Goal: Obtain resource: Obtain resource

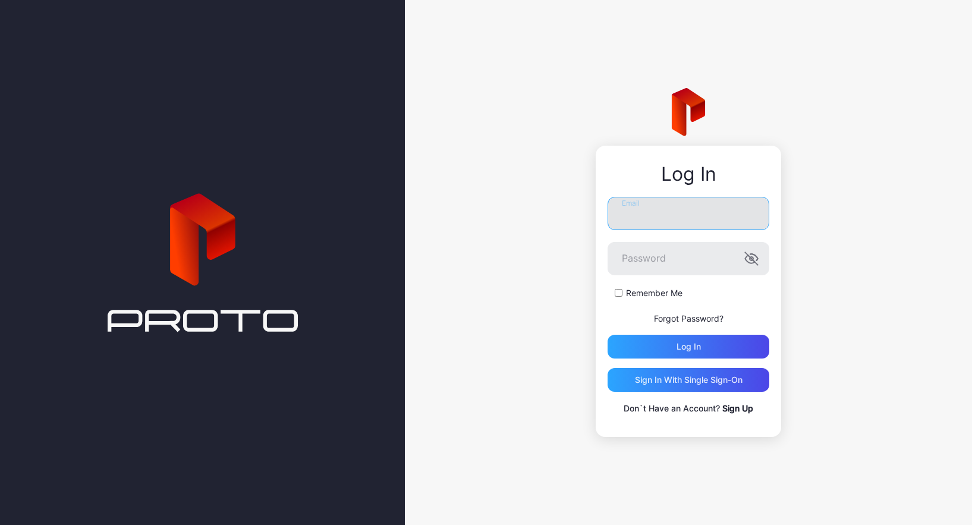
click at [639, 218] on input "Email" at bounding box center [689, 213] width 162 height 33
type input "**********"
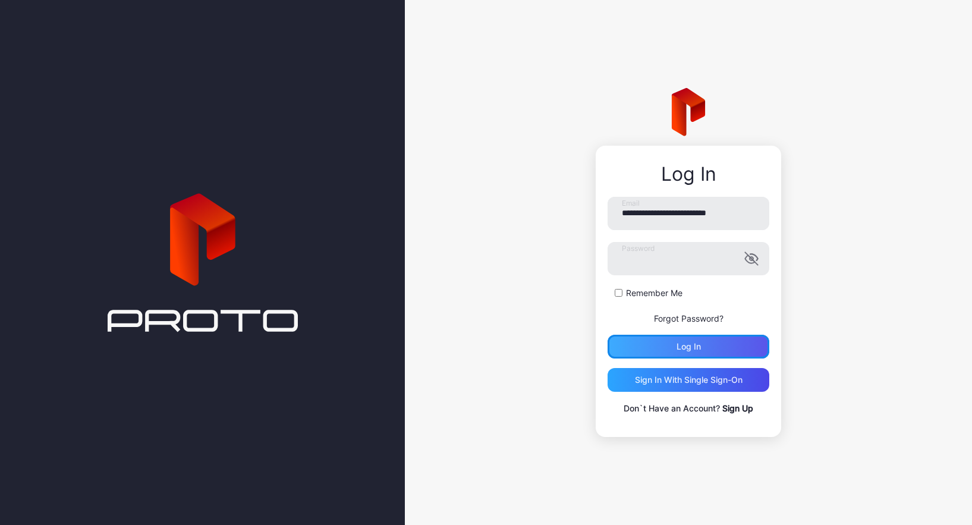
click at [669, 340] on div "Log in" at bounding box center [689, 347] width 162 height 24
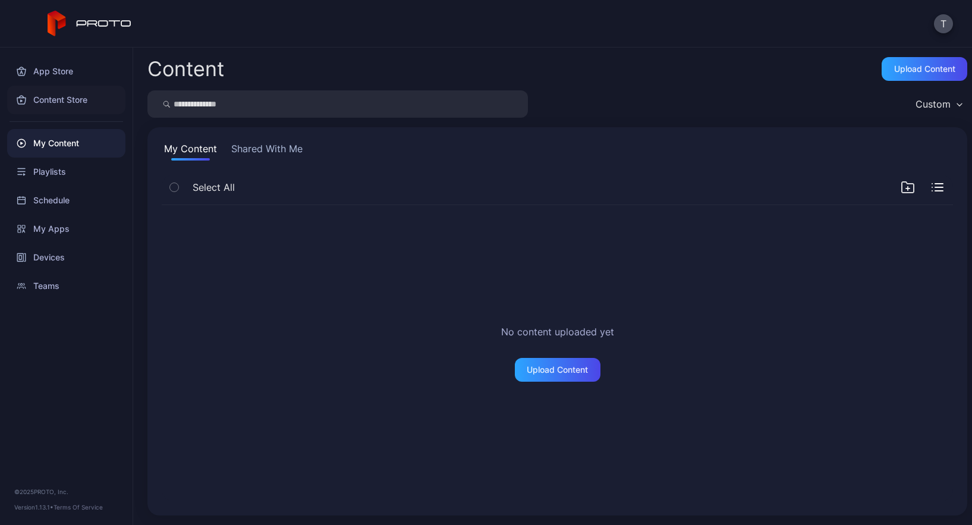
click at [61, 105] on div "Content Store" at bounding box center [66, 100] width 118 height 29
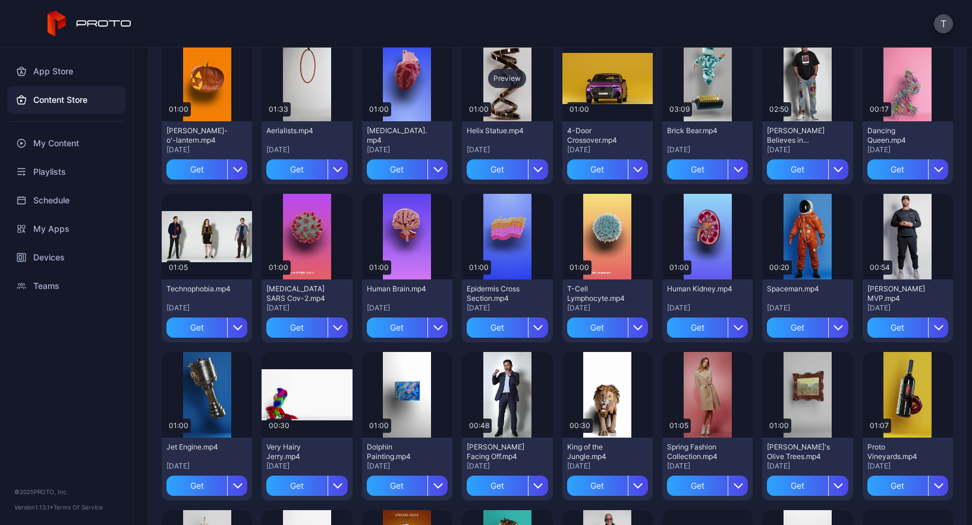
scroll to position [287, 0]
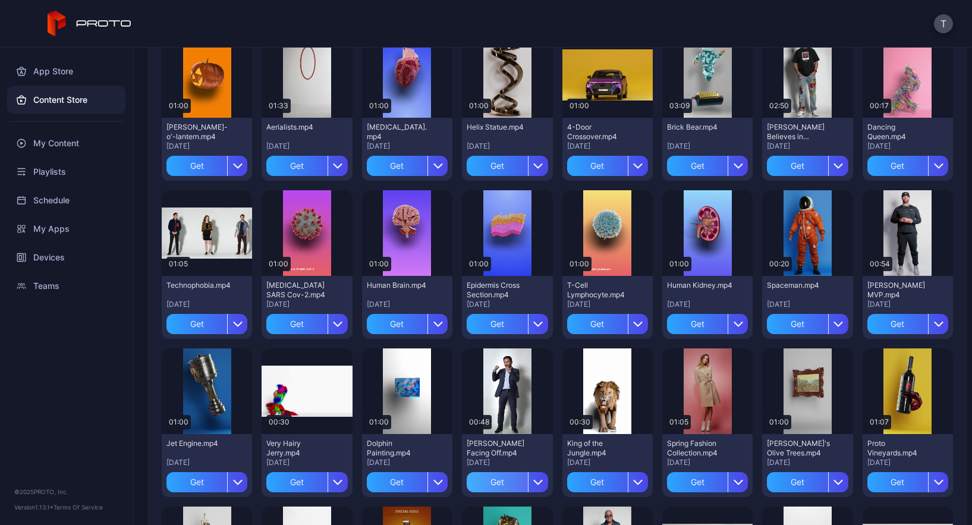
click at [496, 479] on div "Get" at bounding box center [497, 482] width 61 height 20
click at [501, 392] on div "Preview" at bounding box center [507, 391] width 38 height 19
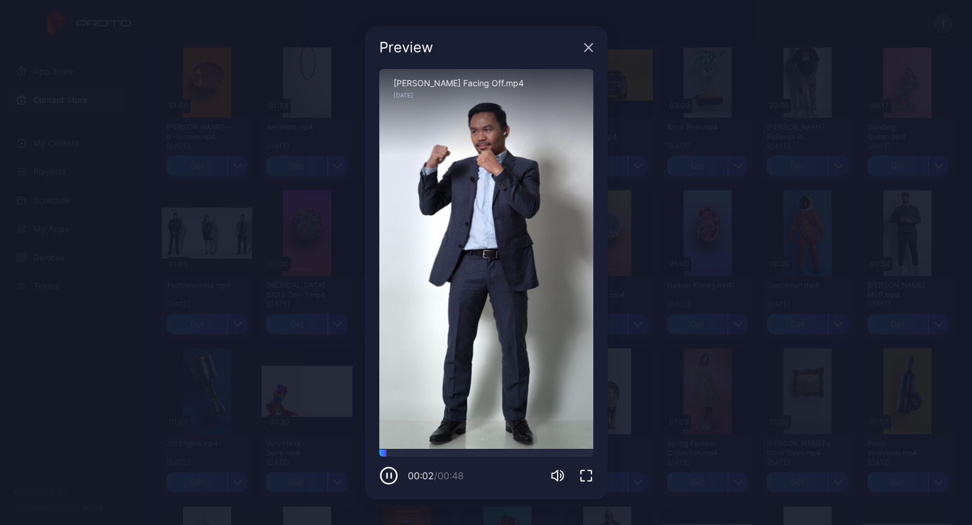
click at [589, 46] on icon "button" at bounding box center [588, 47] width 8 height 8
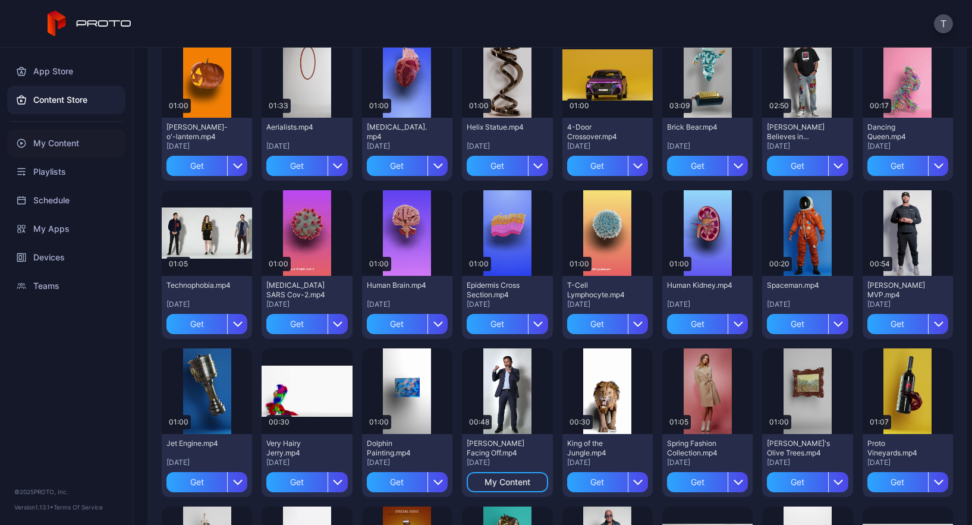
click at [77, 143] on div "My Content" at bounding box center [66, 143] width 118 height 29
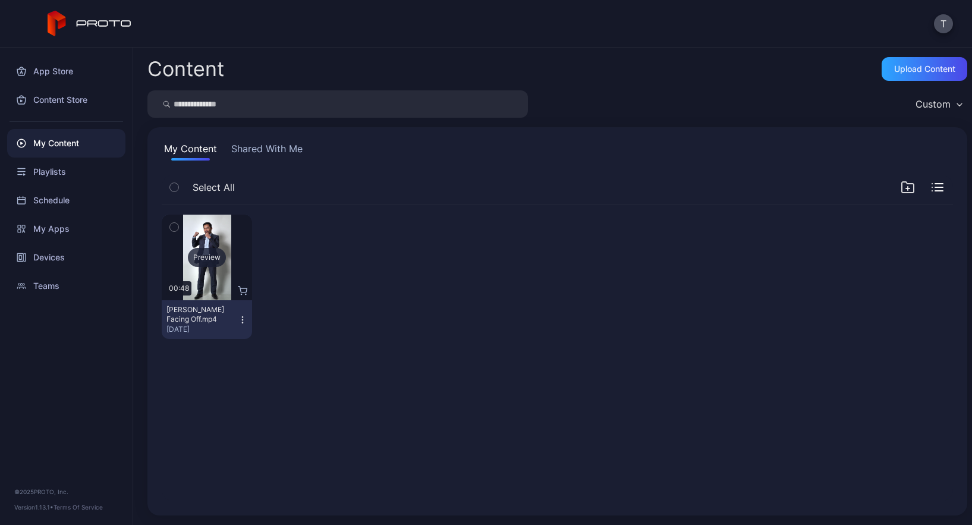
click at [200, 268] on div "Preview" at bounding box center [207, 258] width 90 height 86
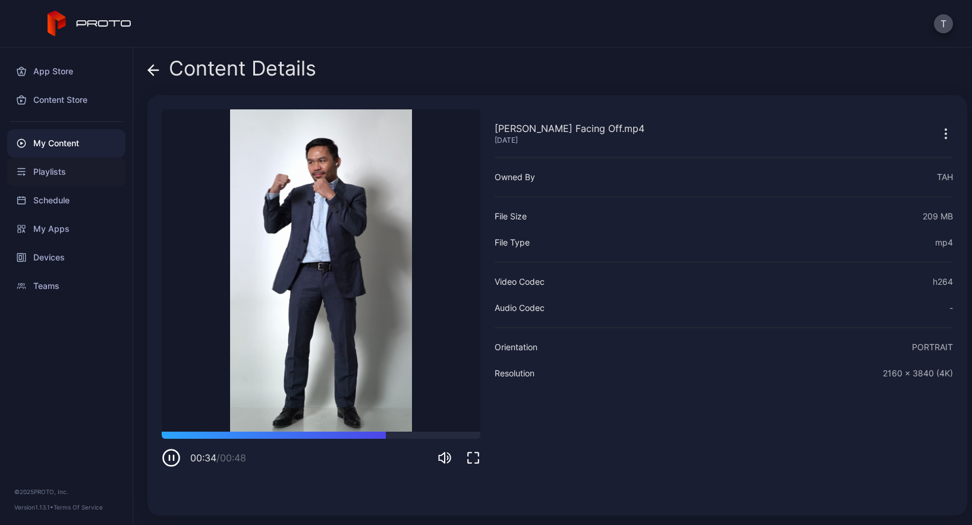
click at [55, 175] on div "Playlists" at bounding box center [66, 172] width 118 height 29
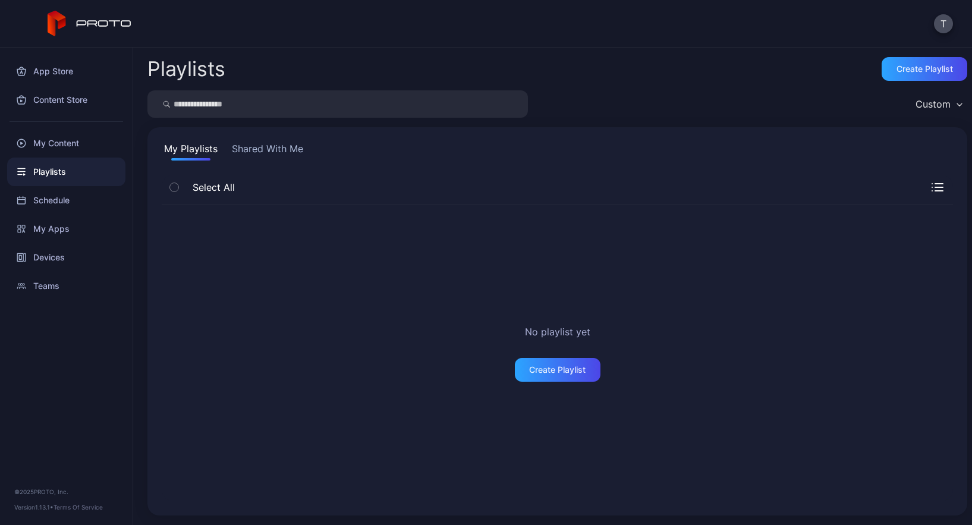
click at [262, 155] on button "Shared With Me" at bounding box center [267, 150] width 76 height 19
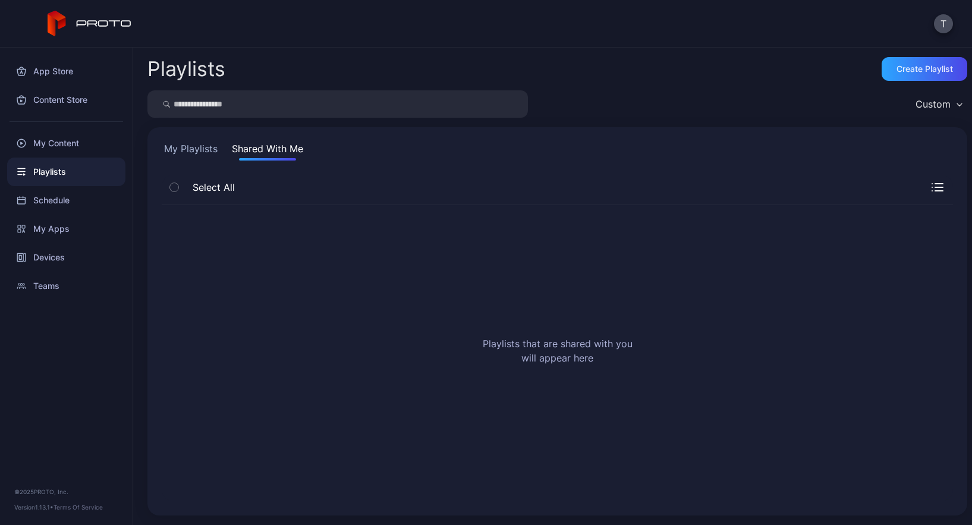
click at [175, 190] on icon "button" at bounding box center [174, 187] width 8 height 13
click at [175, 188] on icon "button" at bounding box center [174, 187] width 8 height 13
click at [199, 152] on button "My Playlists" at bounding box center [191, 150] width 58 height 19
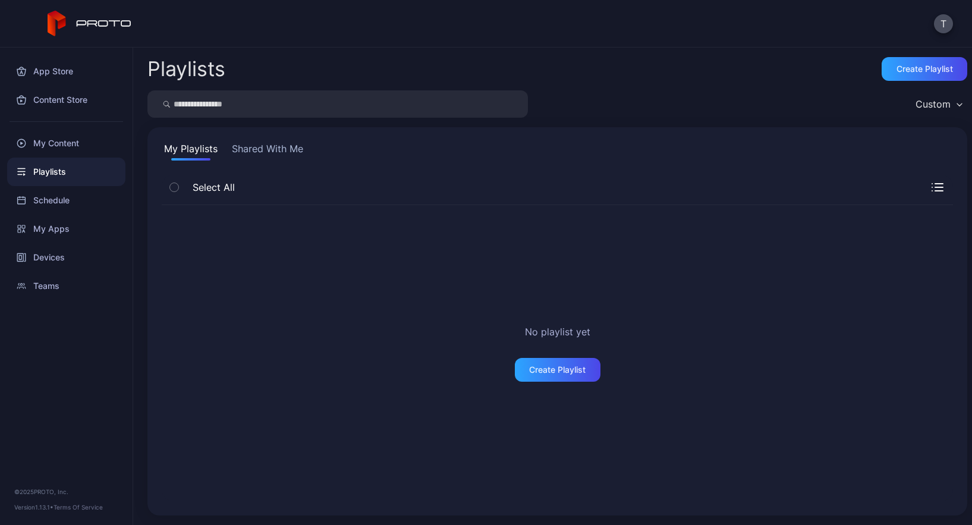
click at [175, 193] on icon "button" at bounding box center [174, 187] width 8 height 13
click at [58, 150] on div "My Content" at bounding box center [66, 143] width 118 height 29
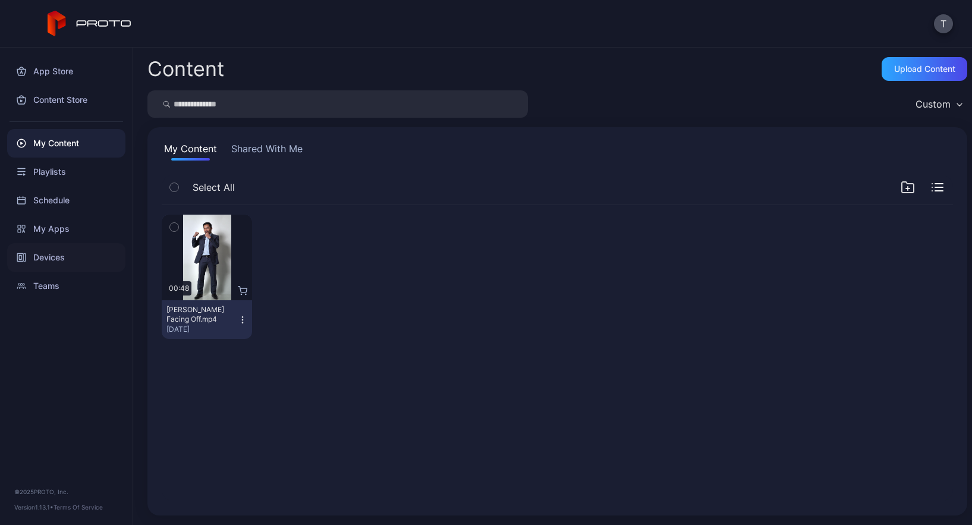
click at [53, 262] on div "Devices" at bounding box center [66, 257] width 118 height 29
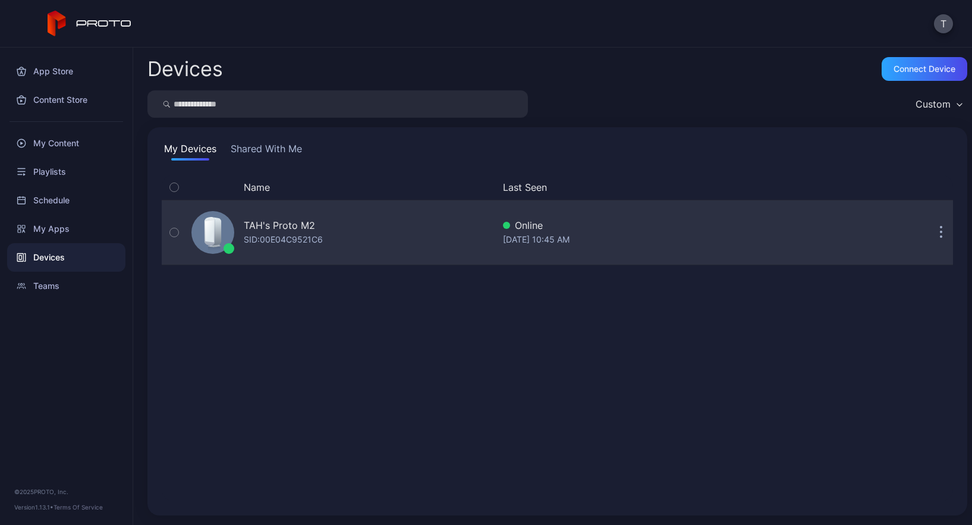
click at [177, 232] on icon "button" at bounding box center [174, 232] width 8 height 13
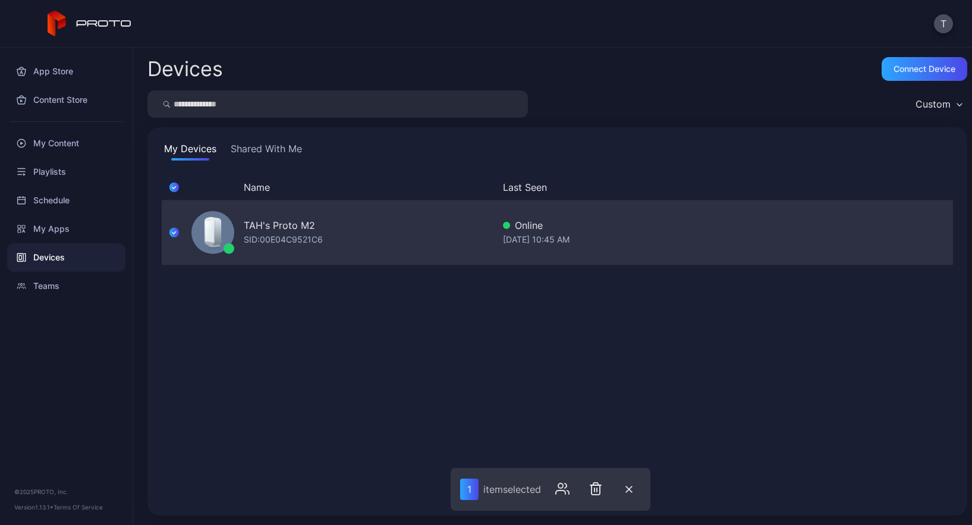
click at [177, 232] on icon "button" at bounding box center [174, 232] width 10 height 13
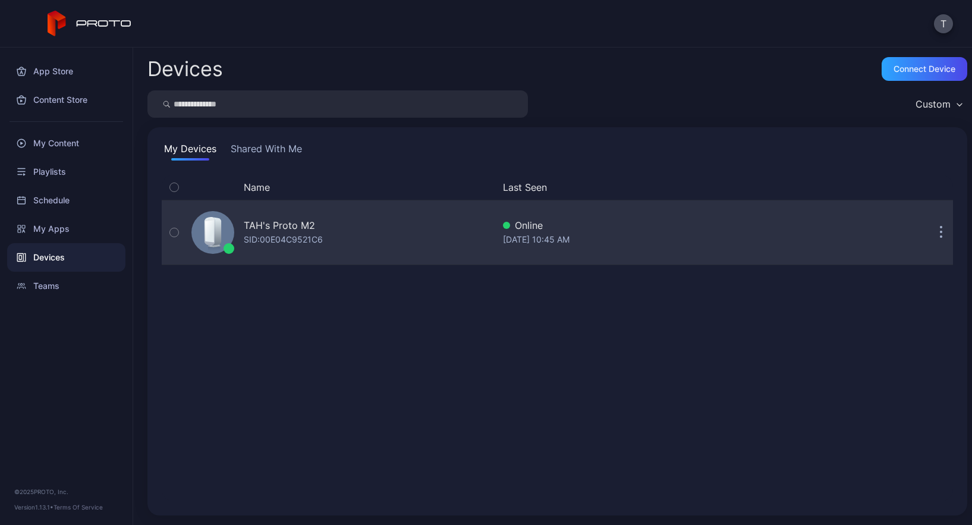
click at [213, 225] on icon at bounding box center [209, 231] width 9 height 22
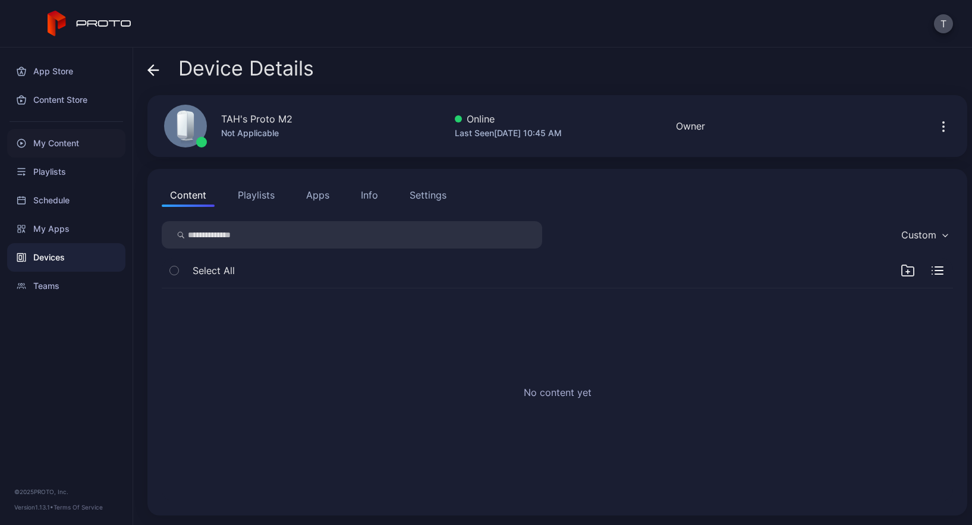
click at [86, 141] on div "My Content" at bounding box center [66, 143] width 118 height 29
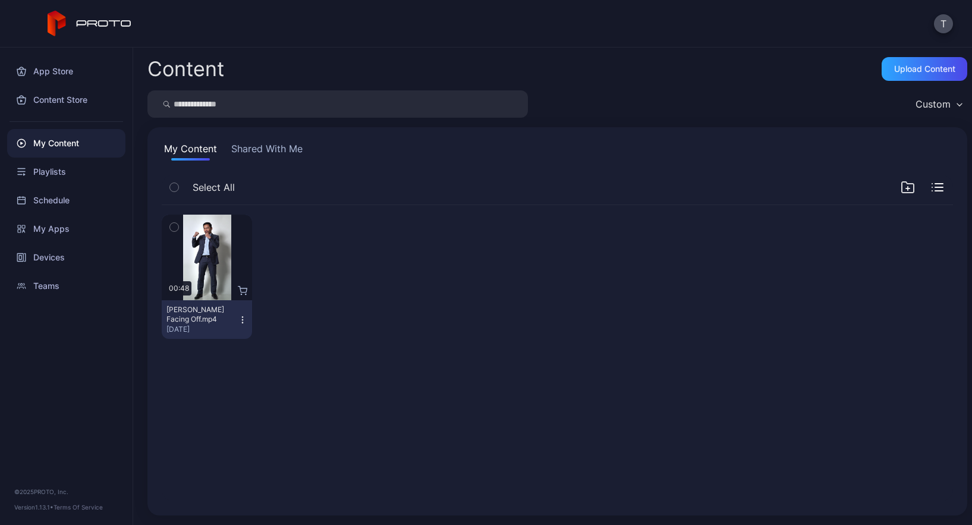
click at [164, 196] on button "button" at bounding box center [174, 187] width 25 height 25
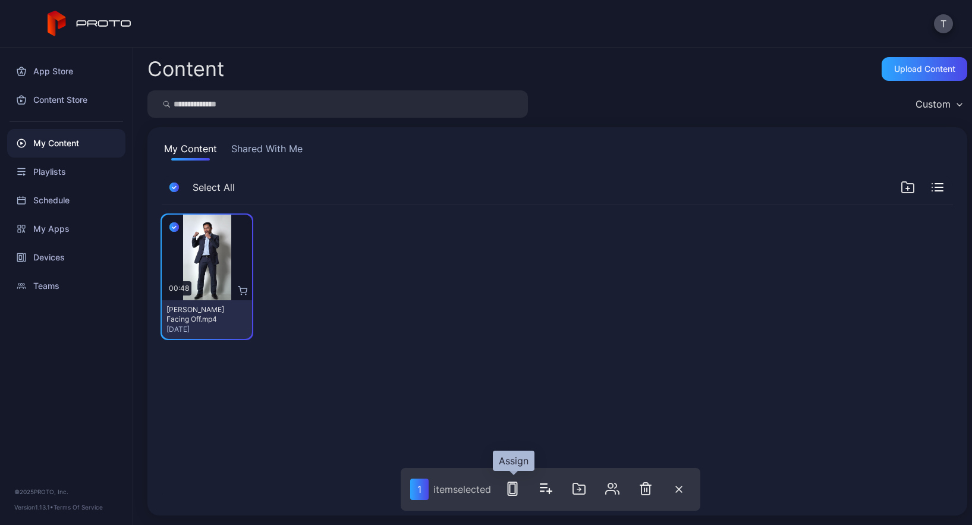
click at [512, 487] on icon "button" at bounding box center [512, 489] width 14 height 14
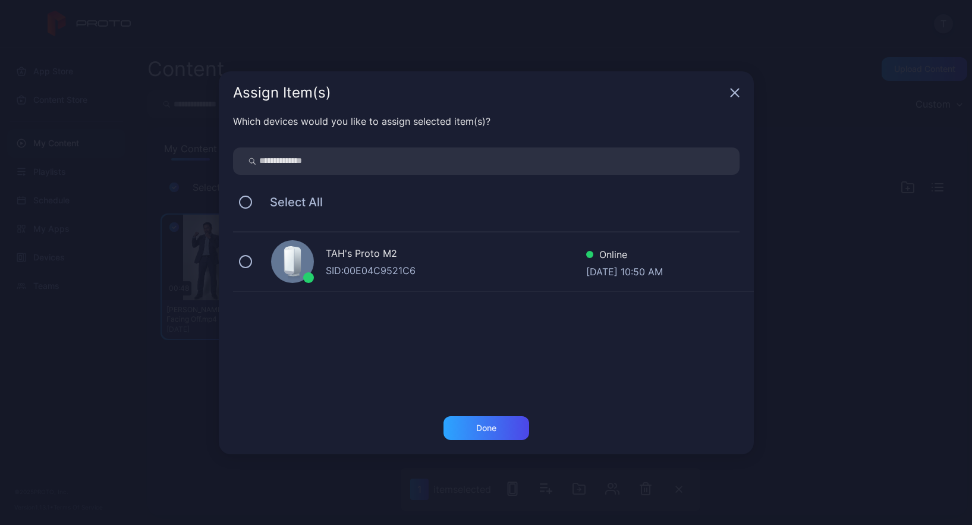
click at [254, 265] on div "TAH's Proto M2 SID: 00E04C9521C6 Online [DATE] 10:50 AM" at bounding box center [493, 261] width 521 height 59
click at [483, 426] on div "Done" at bounding box center [486, 428] width 20 height 10
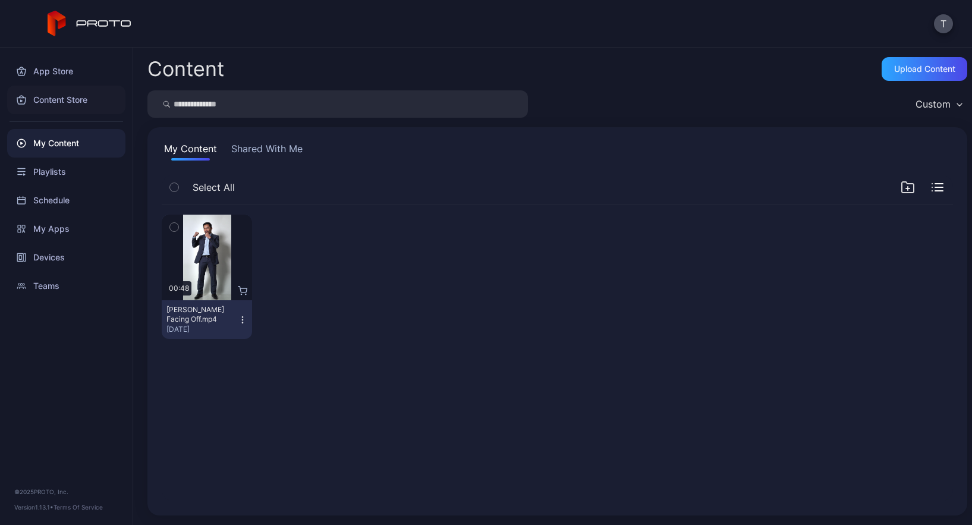
click at [70, 101] on div "Content Store" at bounding box center [66, 100] width 118 height 29
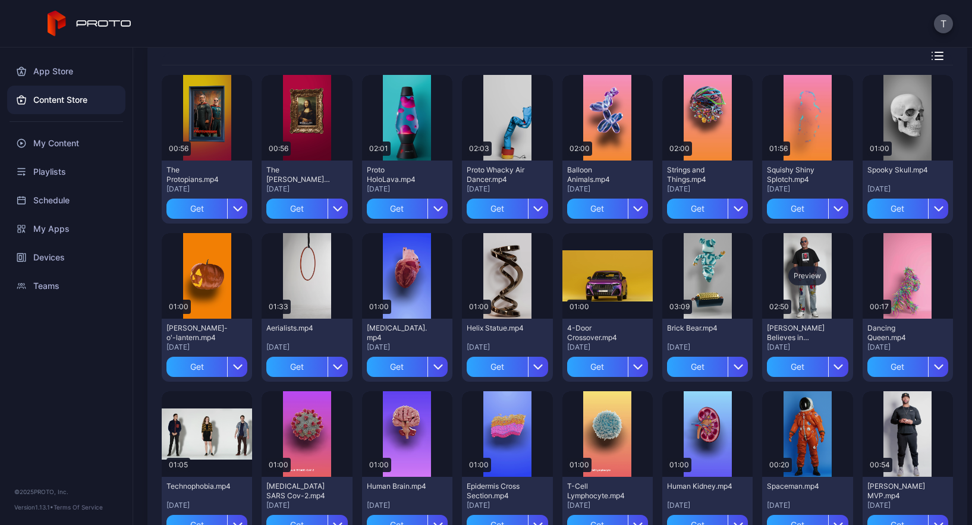
scroll to position [89, 0]
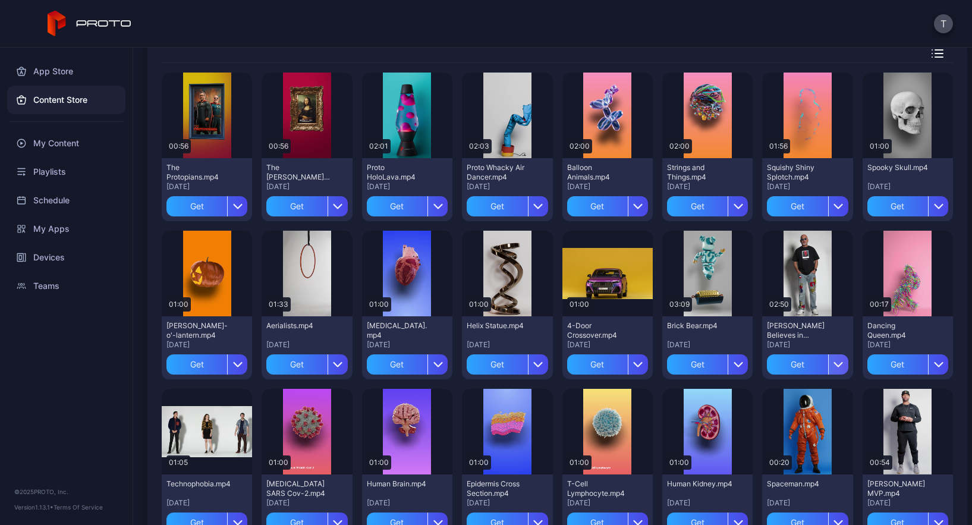
click at [834, 364] on icon "button" at bounding box center [839, 365] width 10 height 10
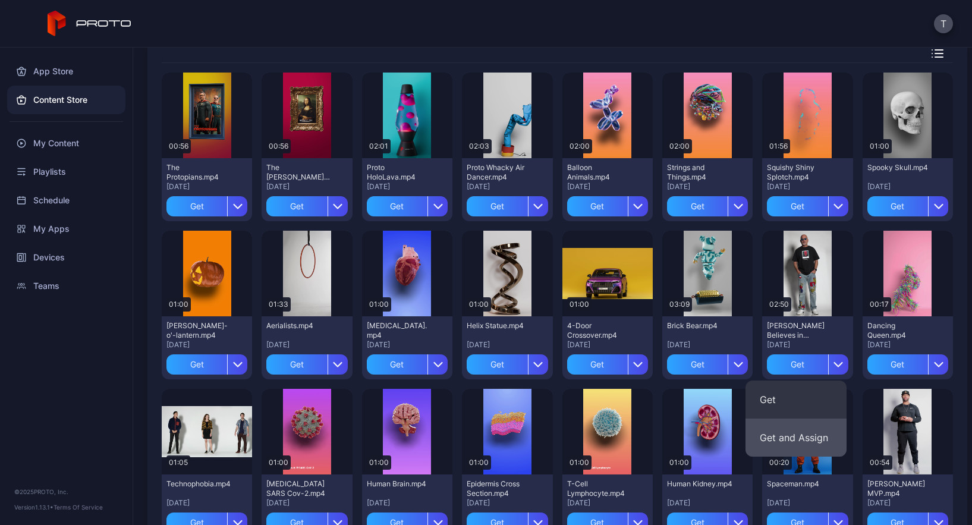
click at [785, 440] on button "Get and Assign" at bounding box center [796, 438] width 101 height 38
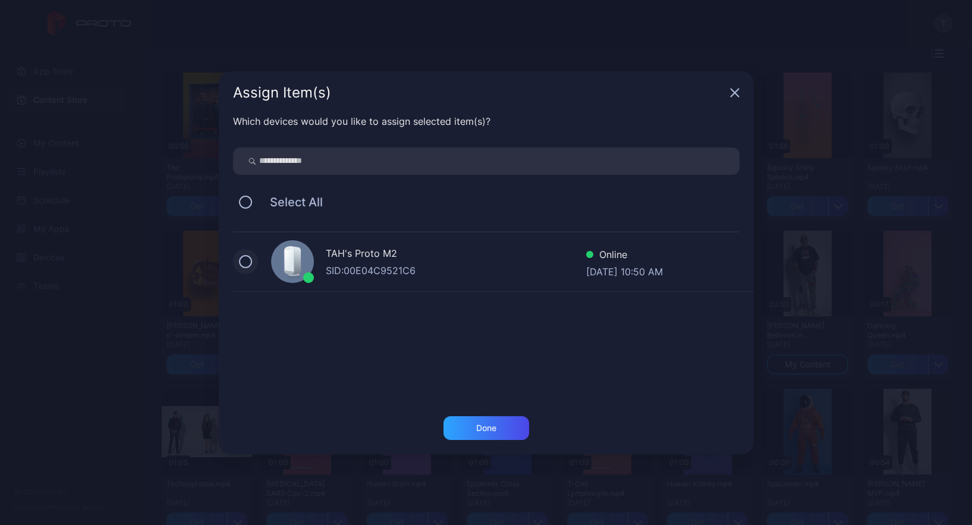
click at [244, 261] on button at bounding box center [245, 261] width 13 height 13
click at [492, 423] on div "Done" at bounding box center [486, 428] width 20 height 10
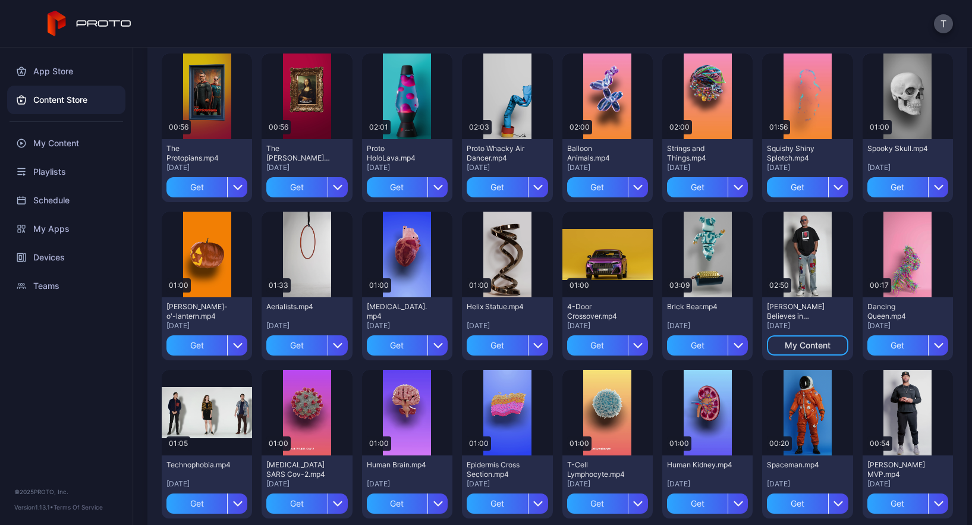
scroll to position [0, 0]
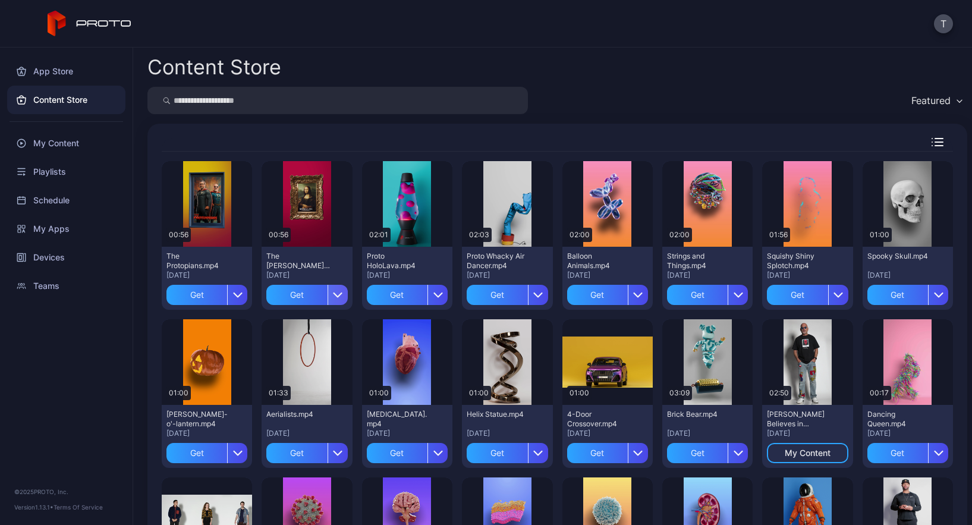
click at [334, 296] on icon "button" at bounding box center [338, 295] width 8 height 4
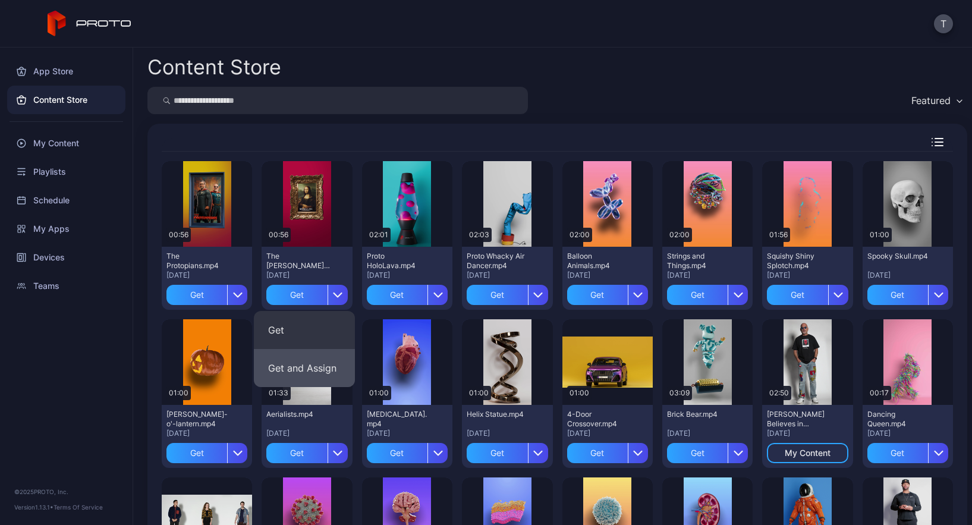
click at [311, 360] on button "Get and Assign" at bounding box center [304, 368] width 101 height 38
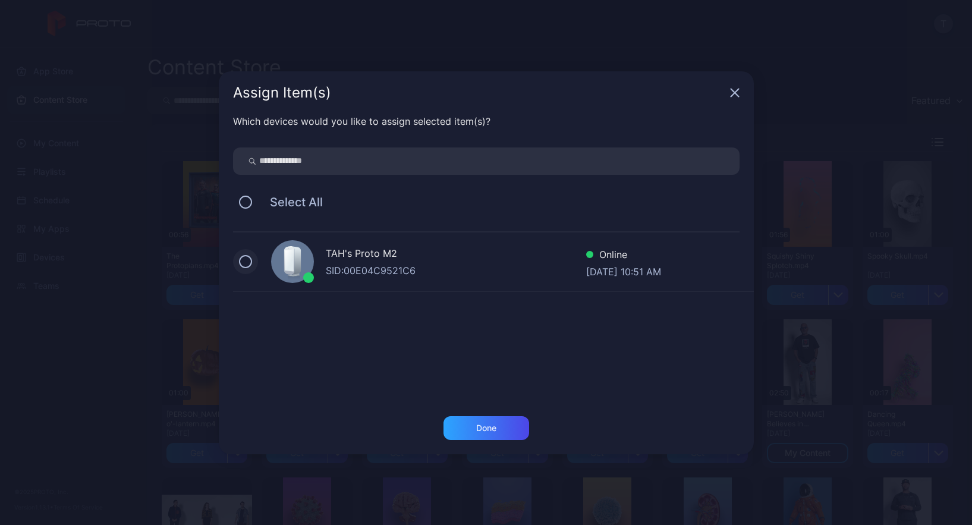
click at [246, 257] on button at bounding box center [245, 261] width 13 height 13
click at [484, 427] on div "Done" at bounding box center [486, 428] width 20 height 10
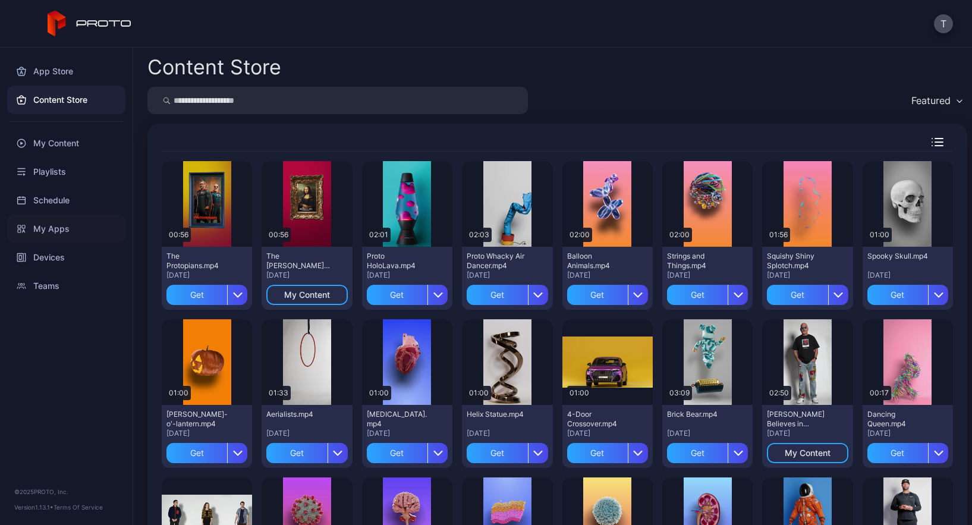
click at [51, 233] on div "My Apps" at bounding box center [66, 229] width 118 height 29
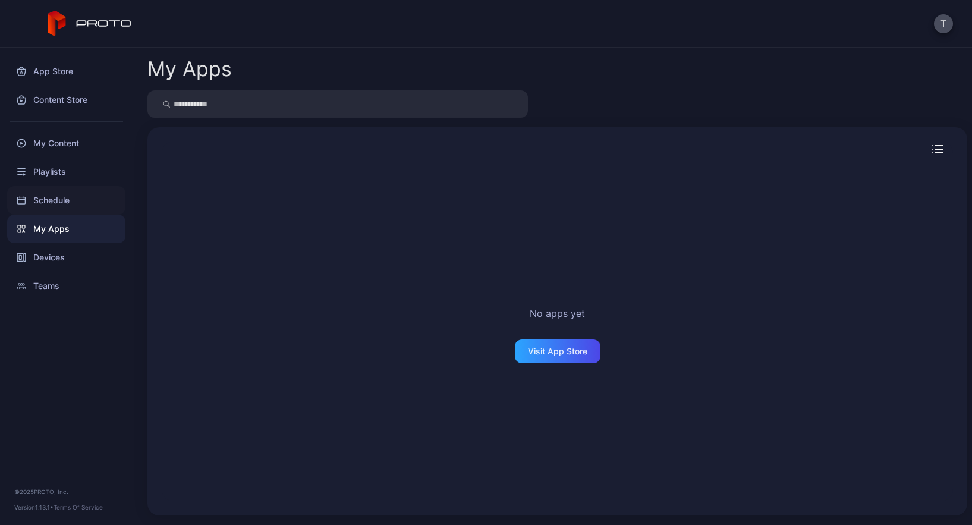
click at [47, 200] on div "Schedule" at bounding box center [66, 200] width 118 height 29
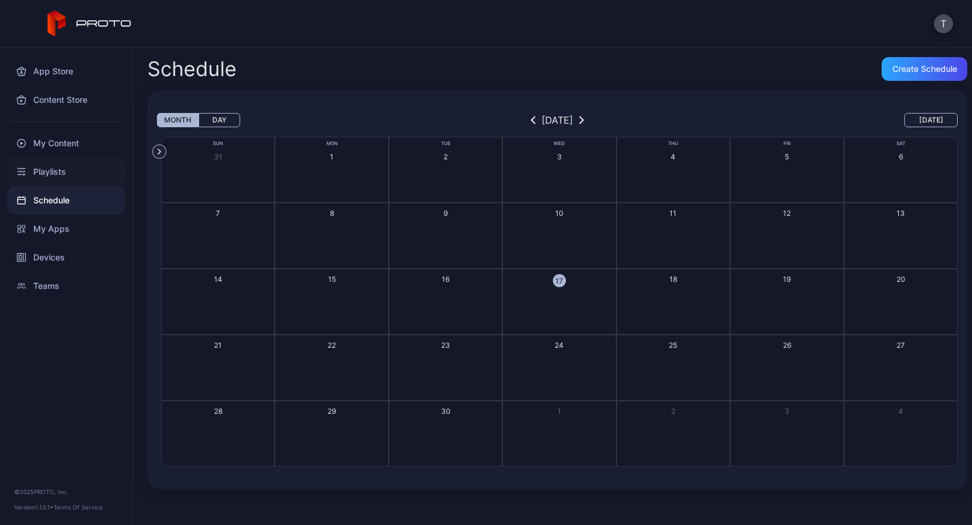
click at [51, 165] on div "Playlists" at bounding box center [66, 172] width 118 height 29
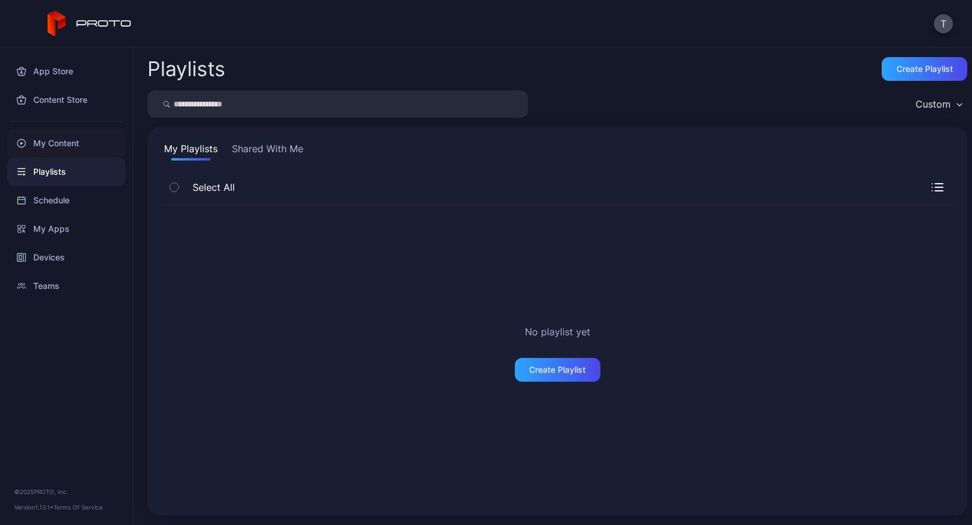
click at [58, 143] on div "My Content" at bounding box center [66, 143] width 118 height 29
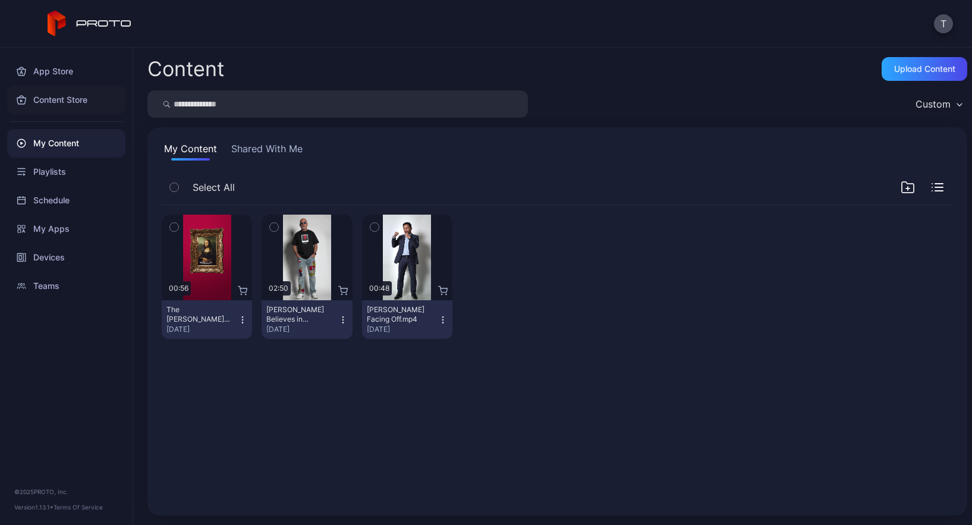
click at [64, 103] on div "Content Store" at bounding box center [66, 100] width 118 height 29
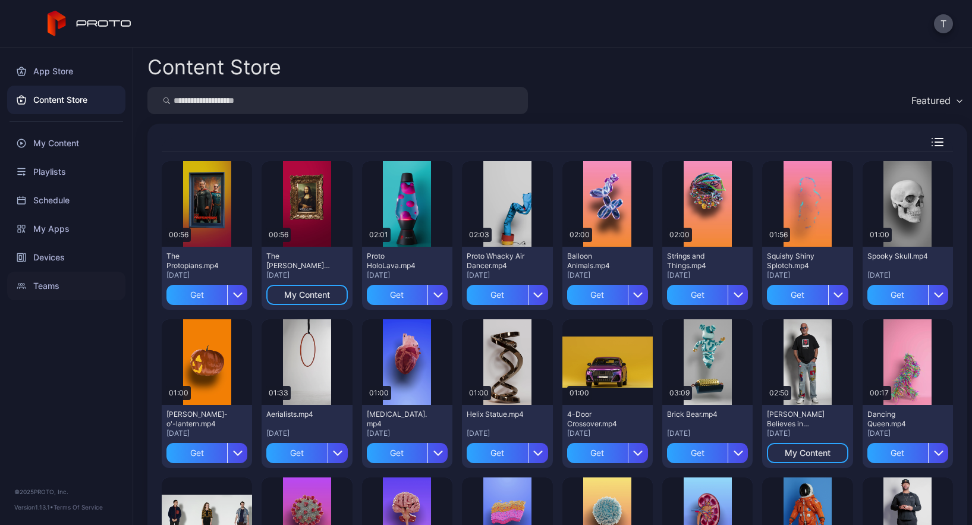
click at [54, 287] on div "Teams" at bounding box center [66, 286] width 118 height 29
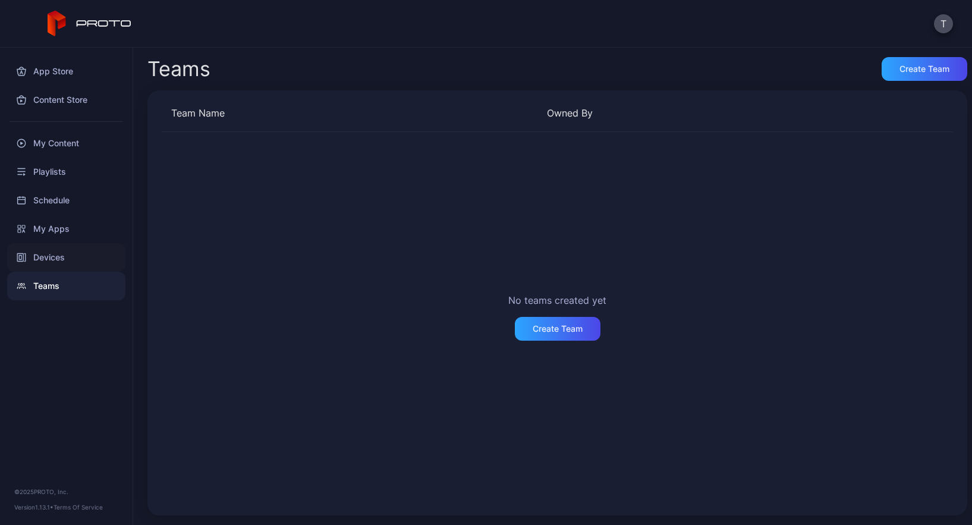
click at [52, 260] on div "Devices" at bounding box center [66, 257] width 118 height 29
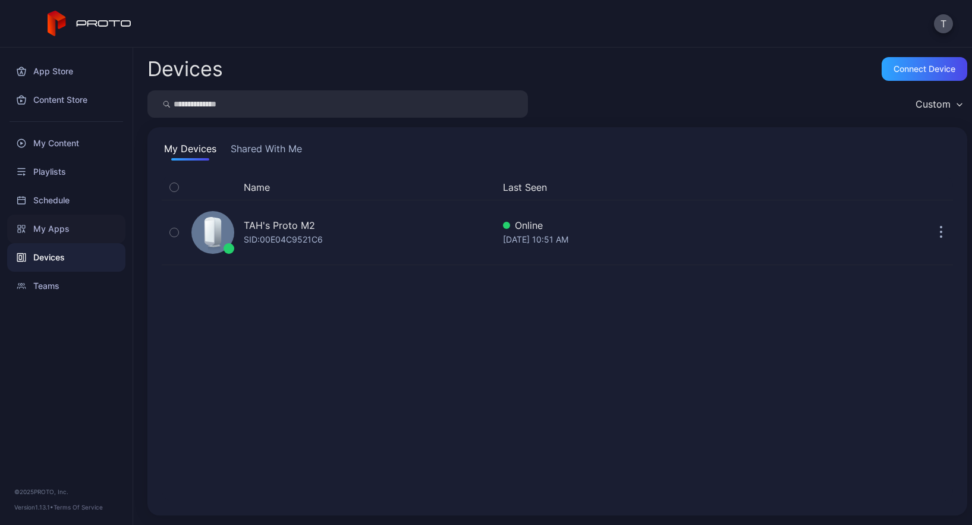
click at [45, 229] on div "My Apps" at bounding box center [66, 229] width 118 height 29
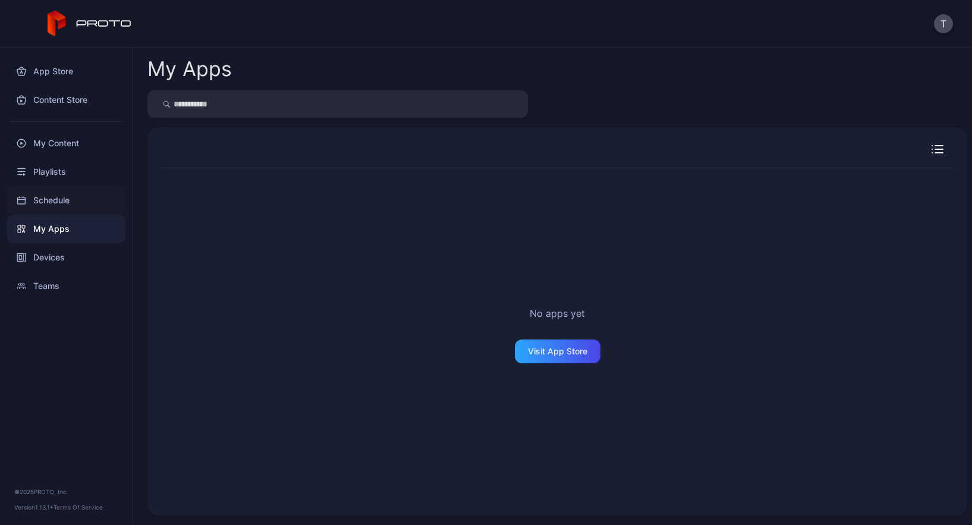
click at [55, 197] on div "Schedule" at bounding box center [66, 200] width 118 height 29
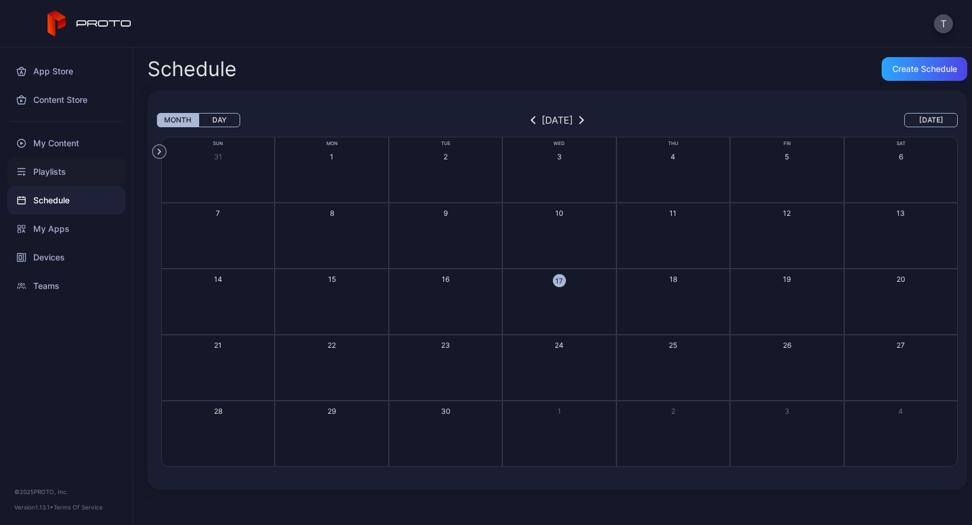
click at [56, 169] on div "Playlists" at bounding box center [66, 172] width 118 height 29
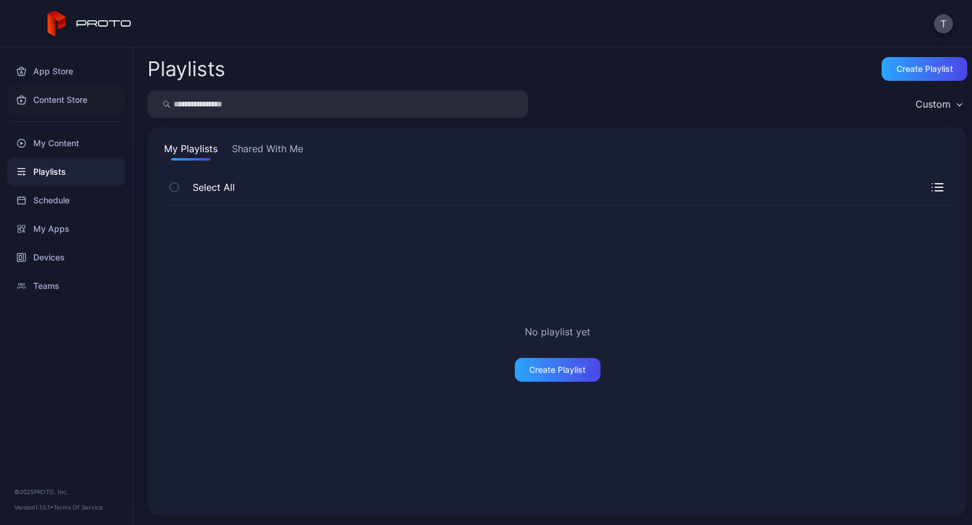
click at [72, 103] on div "Content Store" at bounding box center [66, 100] width 118 height 29
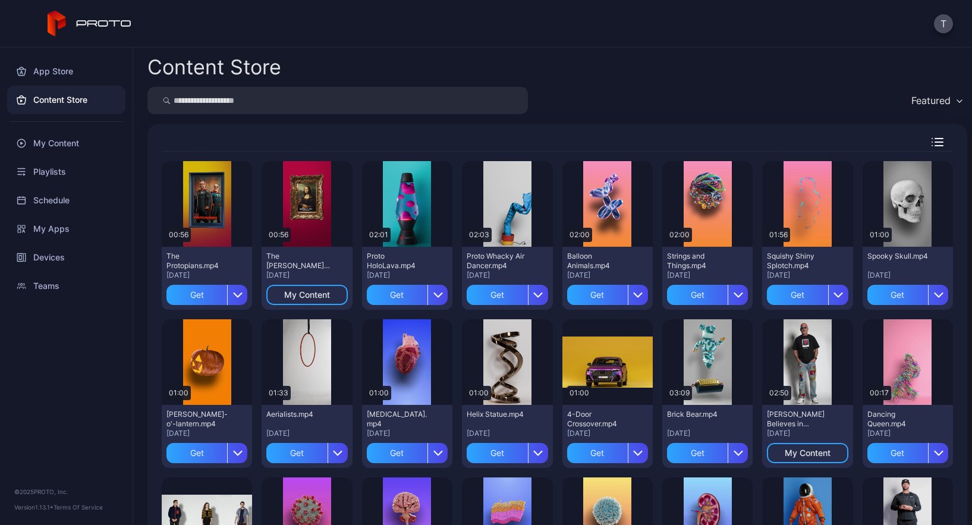
click at [929, 100] on div "Featured" at bounding box center [930, 101] width 39 height 12
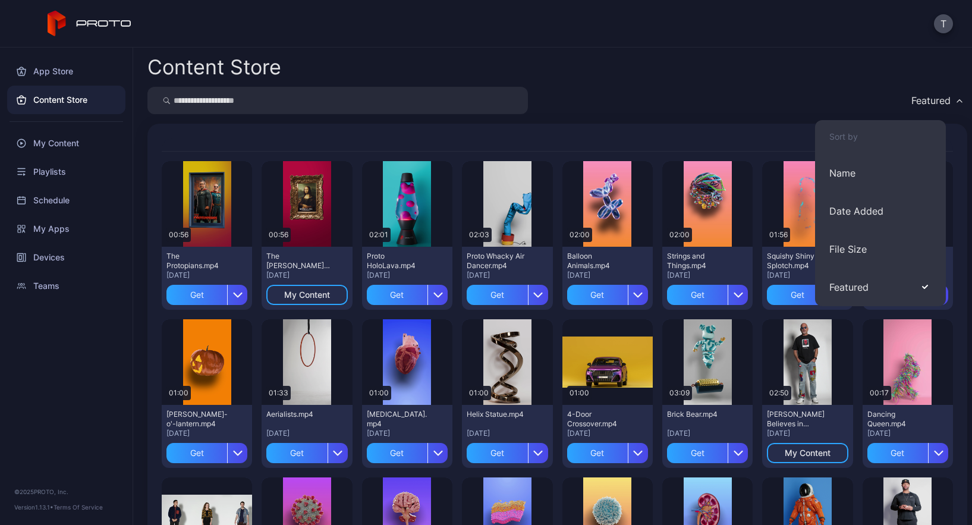
click at [267, 108] on input "search" at bounding box center [337, 100] width 380 height 27
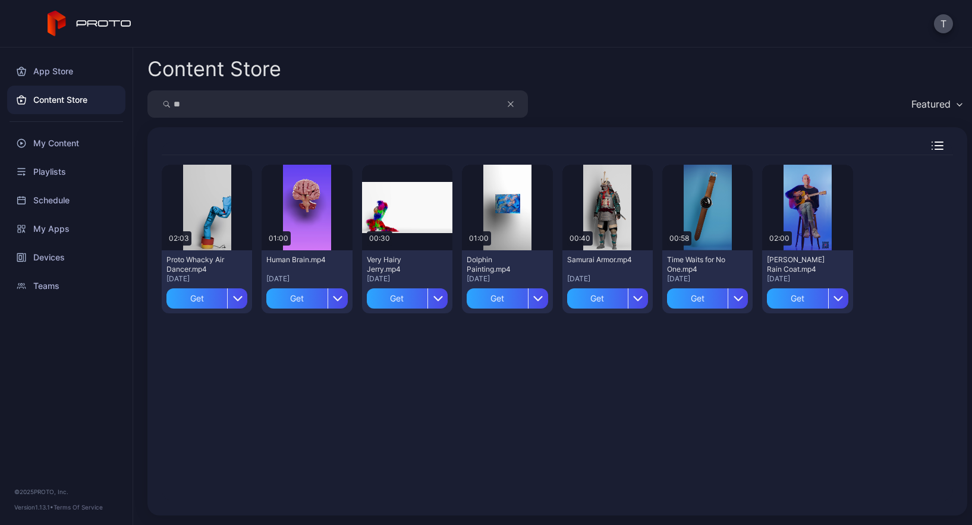
type input "*"
click at [69, 73] on div "App Store" at bounding box center [66, 71] width 118 height 29
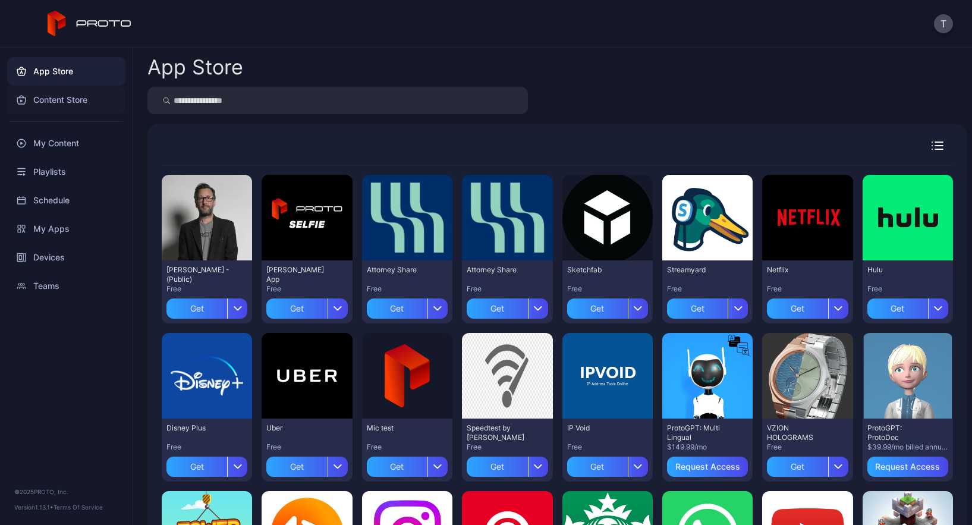
click at [67, 99] on div "Content Store" at bounding box center [66, 100] width 118 height 29
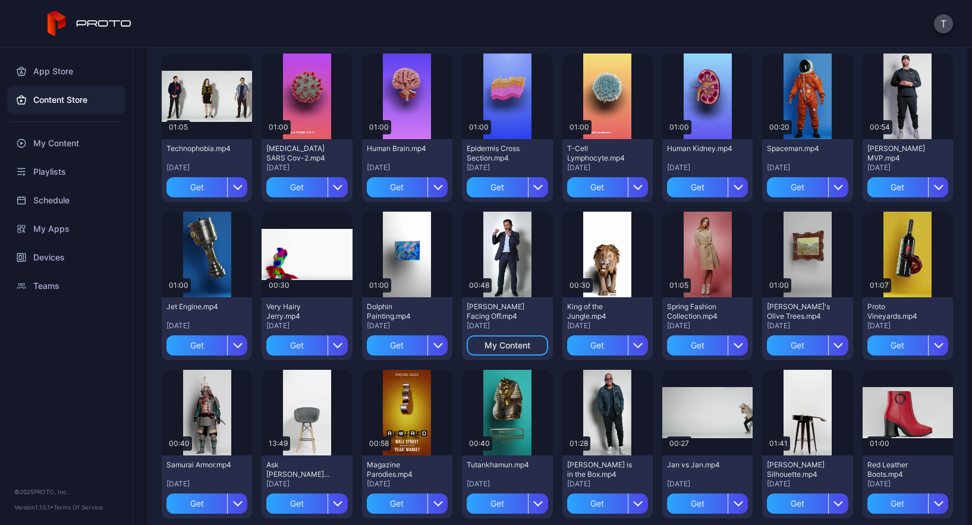
scroll to position [425, 0]
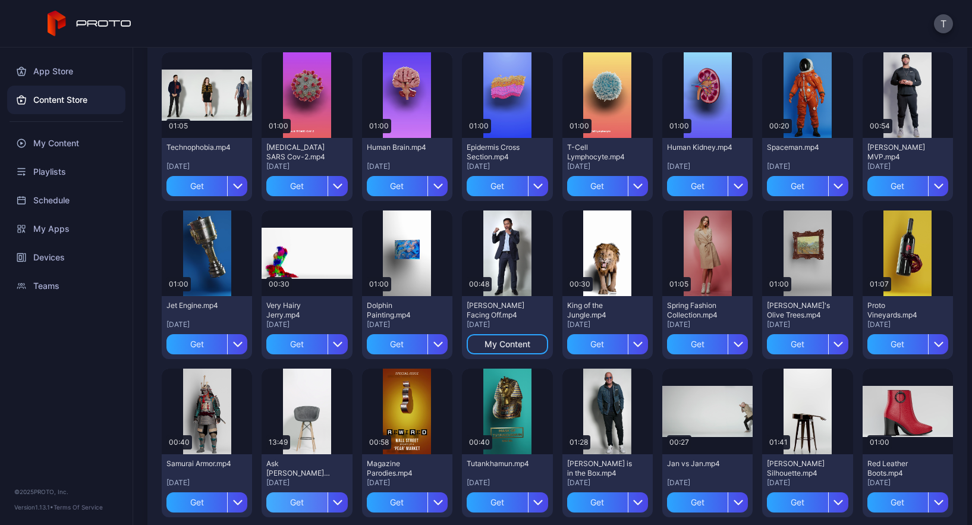
click at [294, 499] on div "Get" at bounding box center [296, 502] width 61 height 20
click at [65, 143] on div "My Content" at bounding box center [66, 143] width 118 height 29
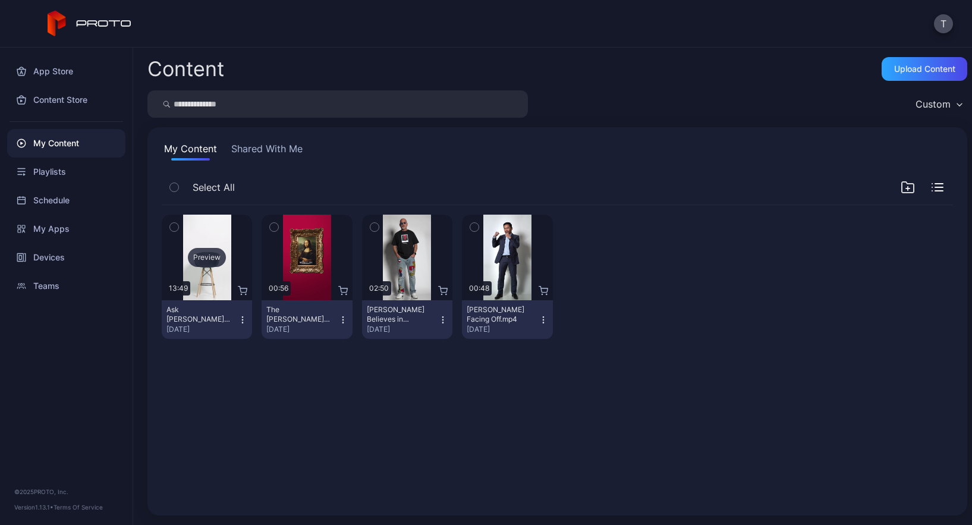
click at [213, 255] on div "Preview" at bounding box center [207, 257] width 38 height 19
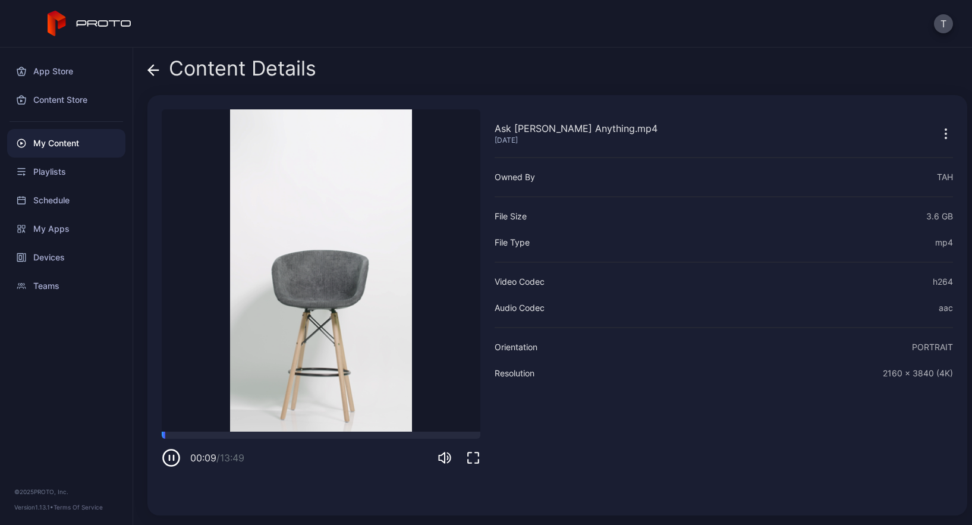
click at [172, 458] on icon "button" at bounding box center [171, 457] width 19 height 19
click at [69, 290] on div "Teams" at bounding box center [66, 286] width 118 height 29
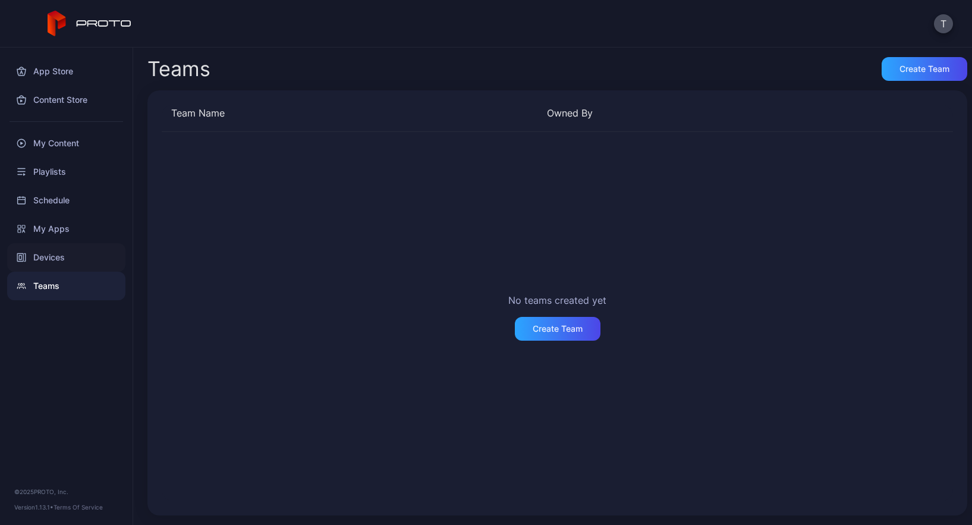
click at [64, 257] on div "Devices" at bounding box center [66, 257] width 118 height 29
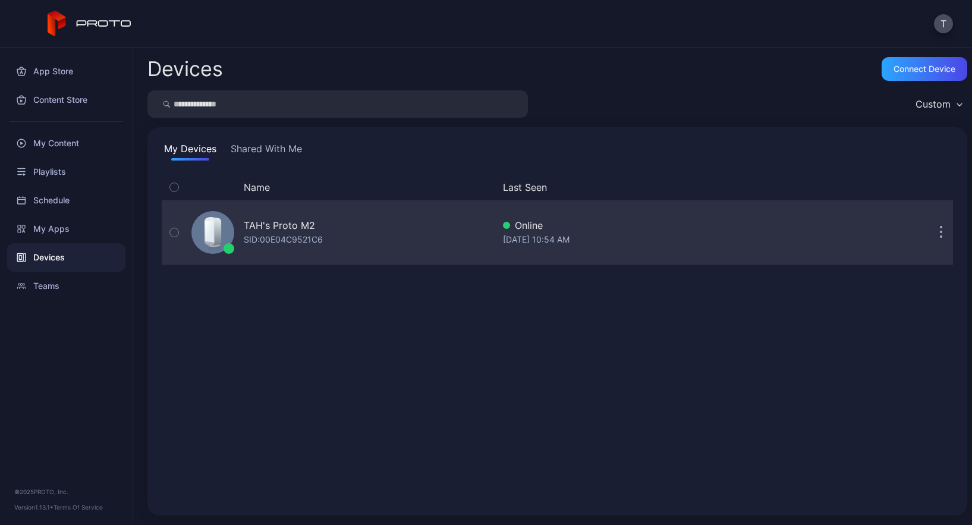
click at [309, 215] on div "TAH's Proto M2 SID: 00E04C9521C6" at bounding box center [340, 232] width 307 height 59
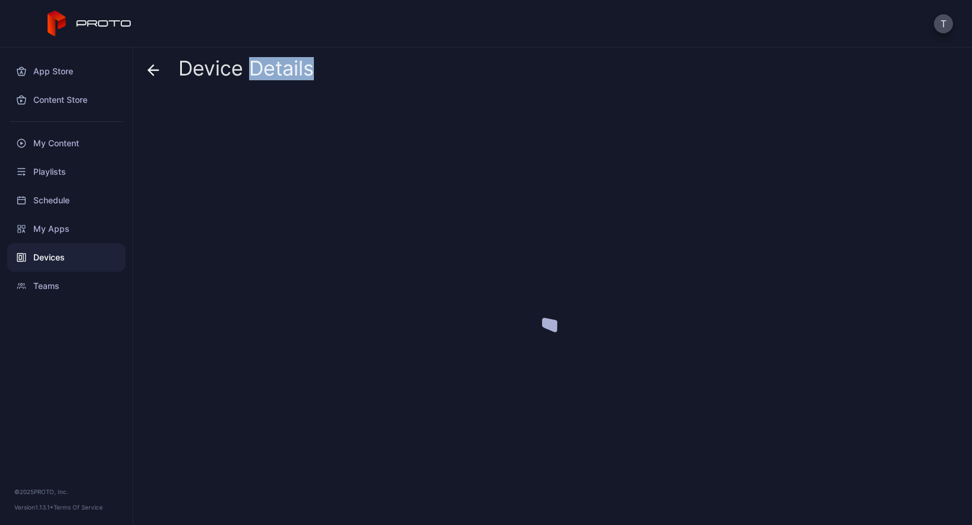
click at [309, 215] on div at bounding box center [557, 305] width 820 height 420
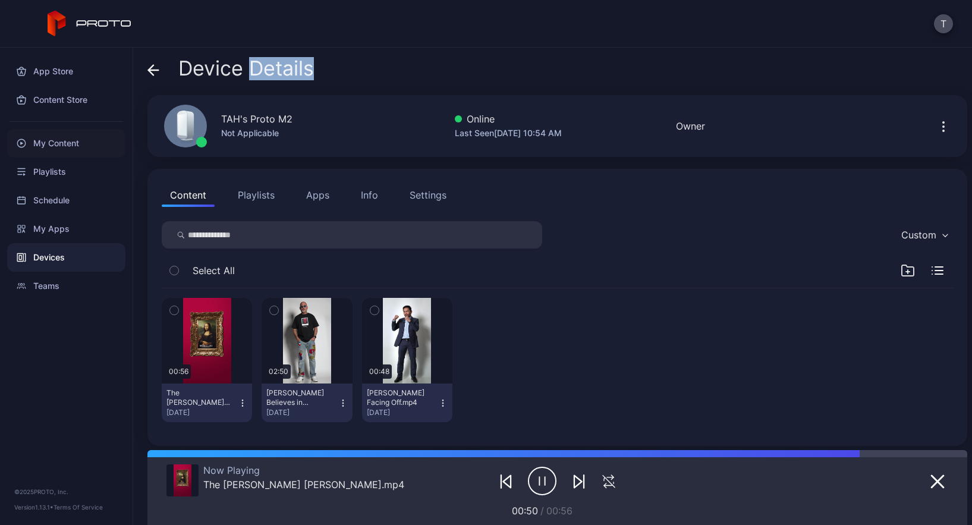
click at [69, 144] on div "My Content" at bounding box center [66, 143] width 118 height 29
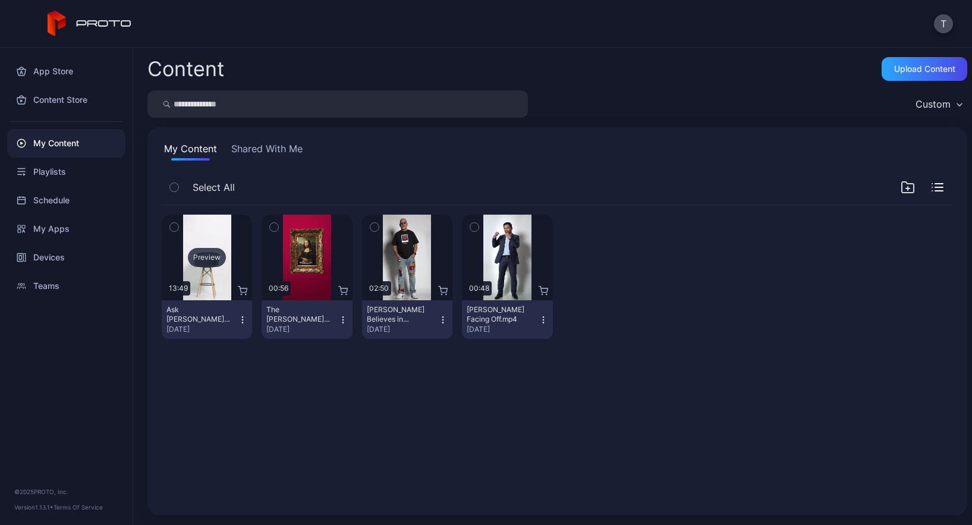
click at [217, 234] on div "Preview" at bounding box center [207, 258] width 90 height 86
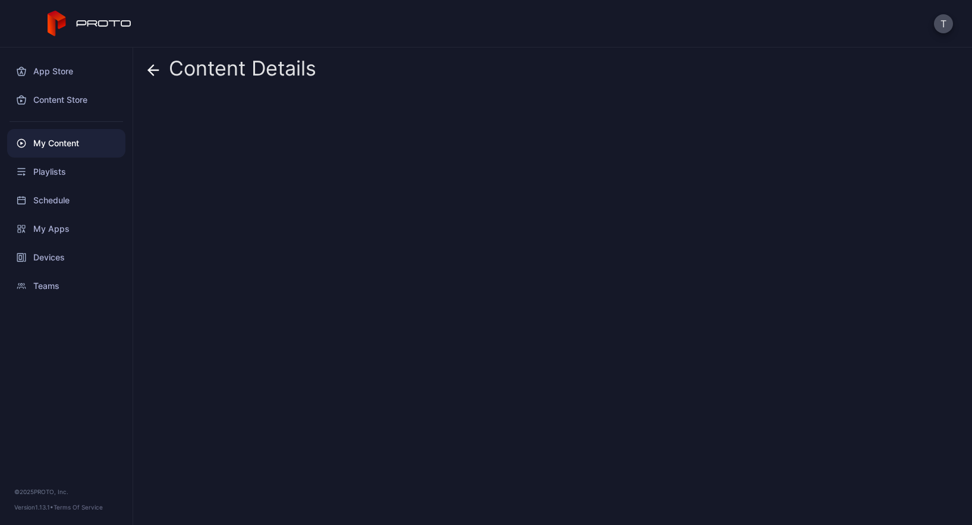
click at [217, 234] on div "Content Details" at bounding box center [552, 286] width 839 height 477
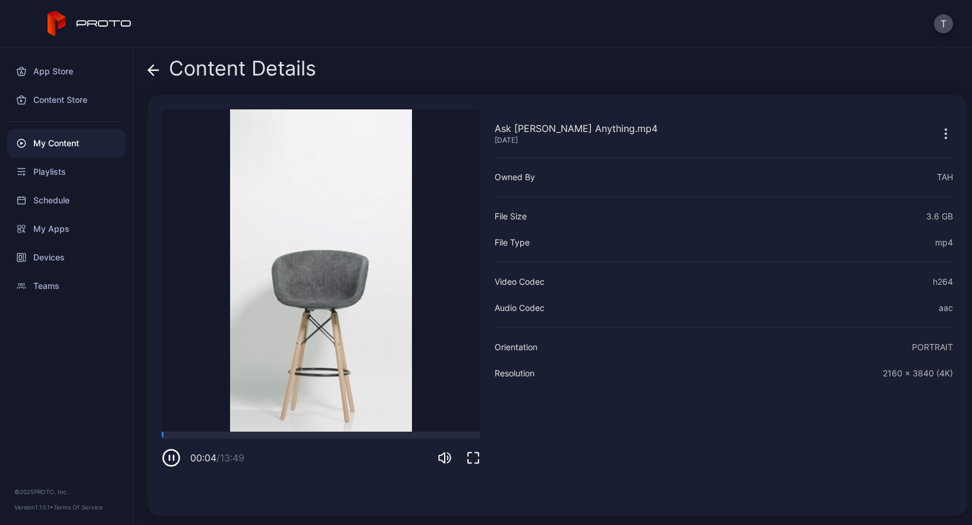
click at [174, 453] on icon "button" at bounding box center [171, 457] width 19 height 19
click at [939, 131] on icon "button" at bounding box center [946, 134] width 14 height 14
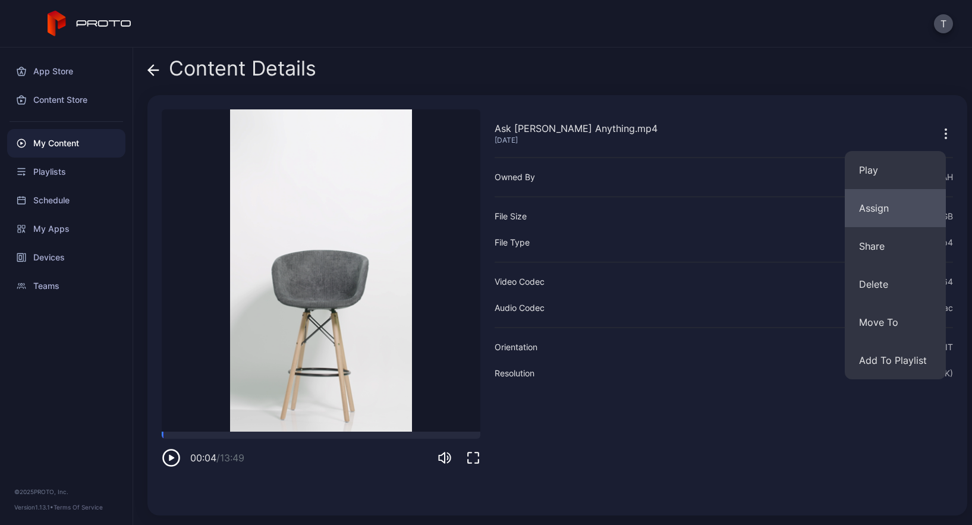
click at [891, 207] on button "Assign" at bounding box center [895, 208] width 101 height 38
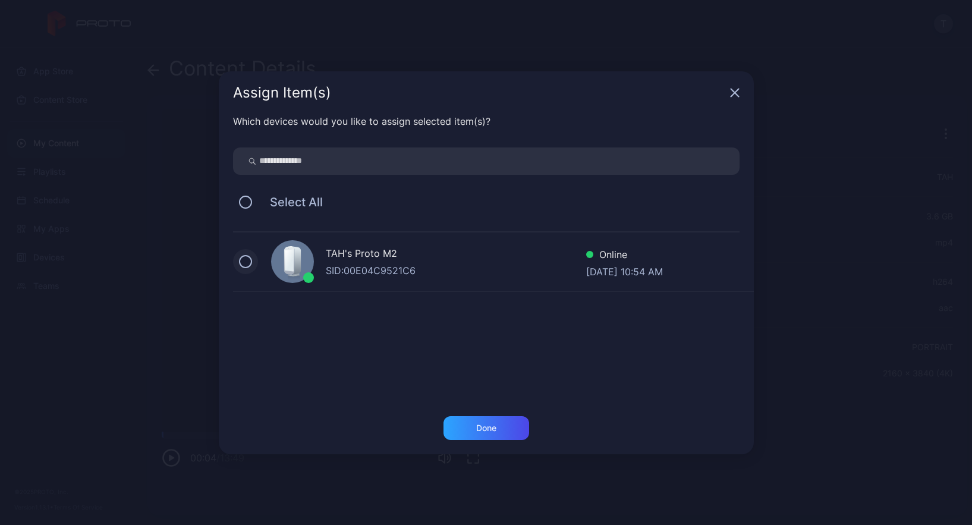
click at [250, 257] on button at bounding box center [245, 261] width 13 height 13
click at [477, 416] on div "Done" at bounding box center [487, 428] width 86 height 24
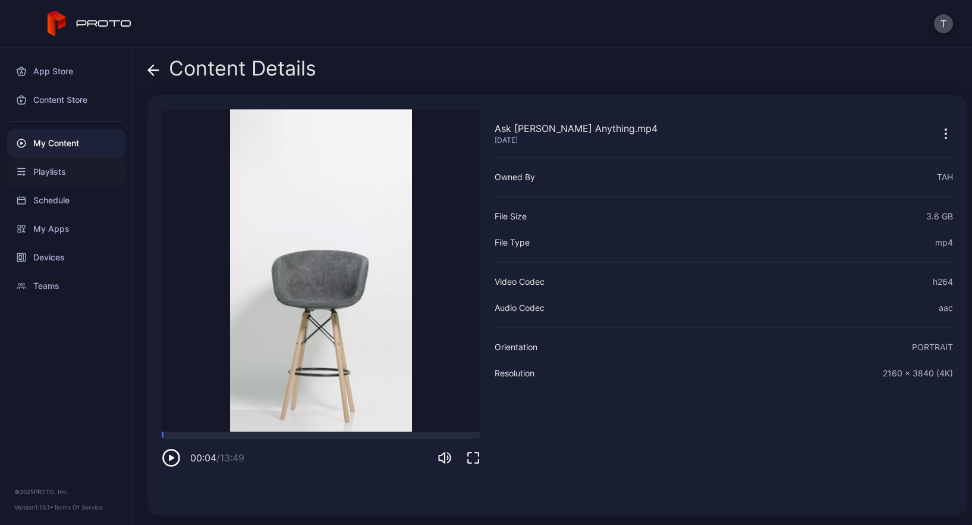
click at [49, 177] on div "Playlists" at bounding box center [66, 172] width 118 height 29
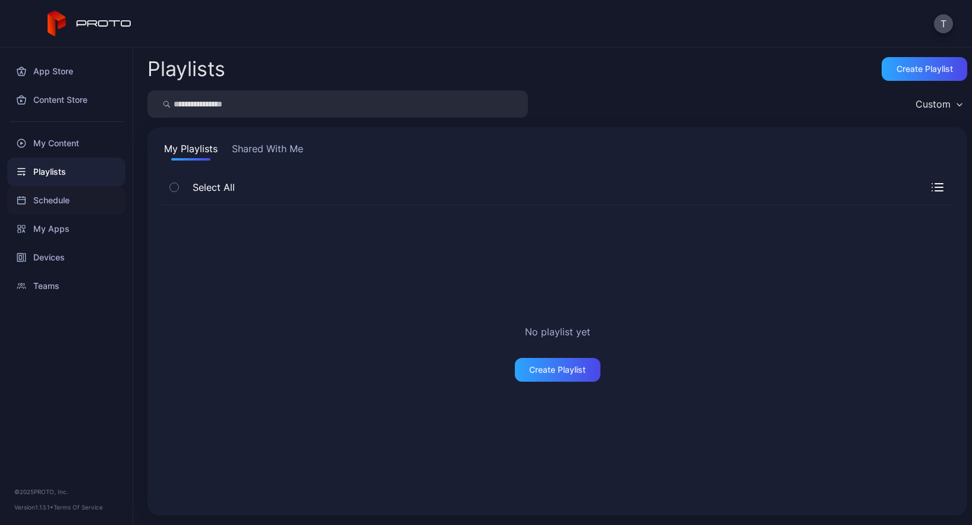
click at [49, 203] on div "Schedule" at bounding box center [66, 200] width 118 height 29
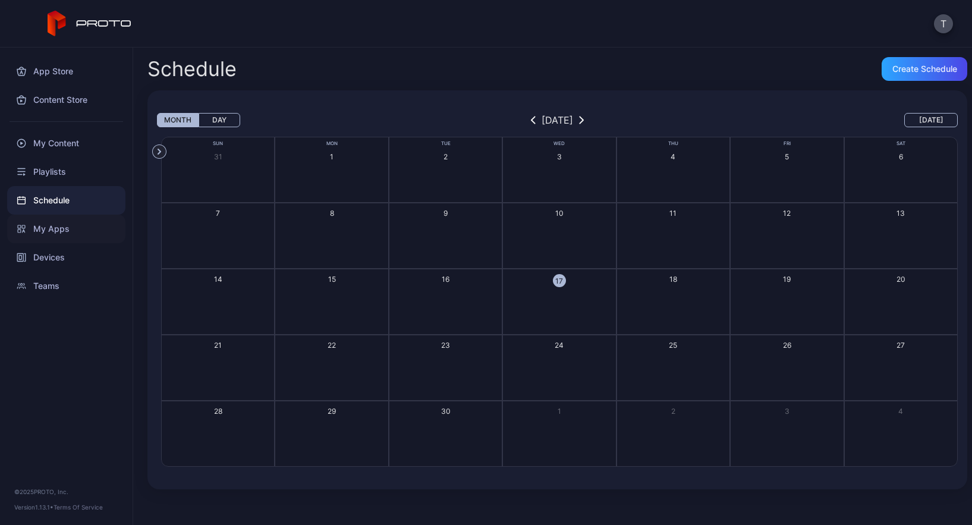
click at [46, 238] on div "My Apps" at bounding box center [66, 229] width 118 height 29
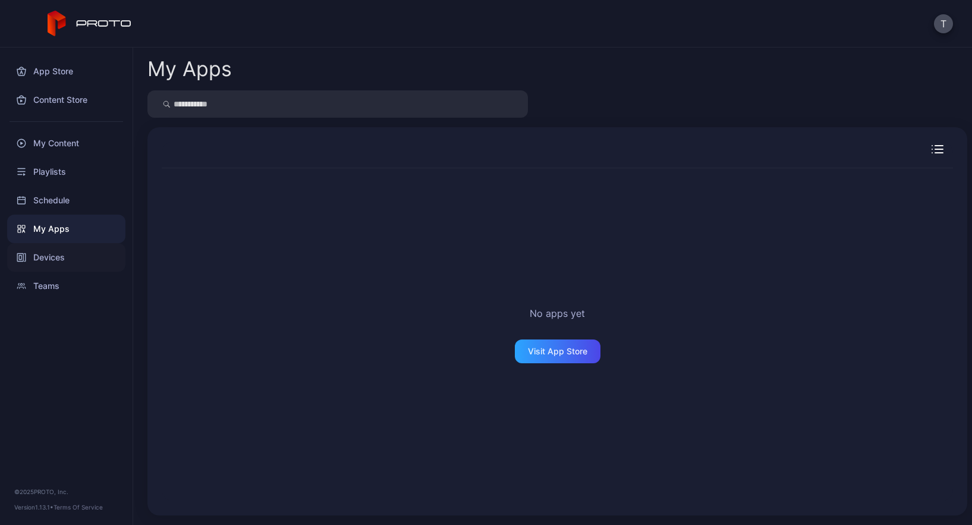
click at [54, 253] on div "Devices" at bounding box center [66, 257] width 118 height 29
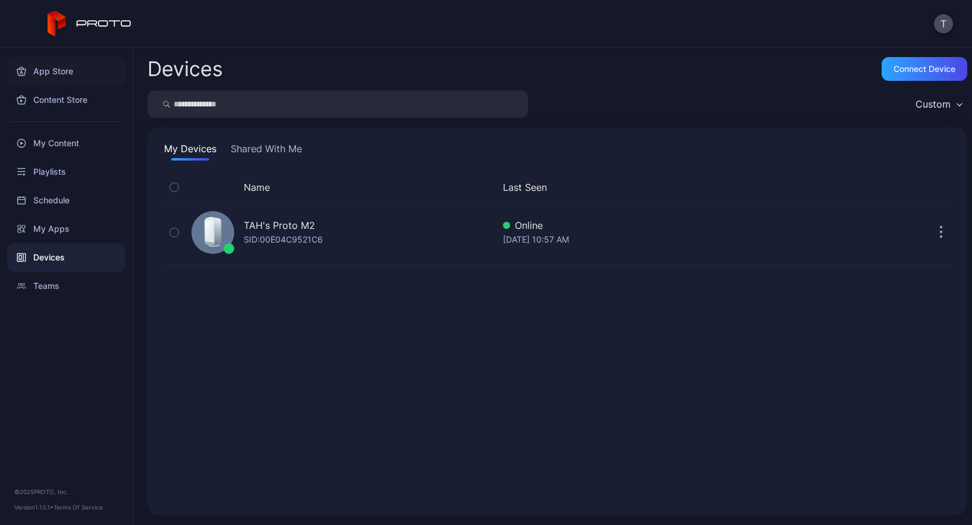
click at [62, 74] on div "App Store" at bounding box center [66, 71] width 118 height 29
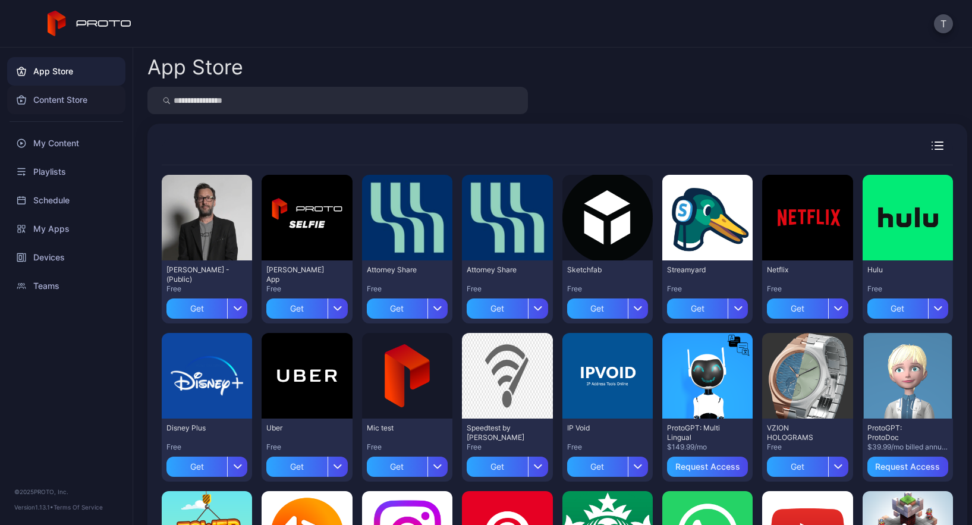
click at [74, 102] on div "Content Store" at bounding box center [66, 100] width 118 height 29
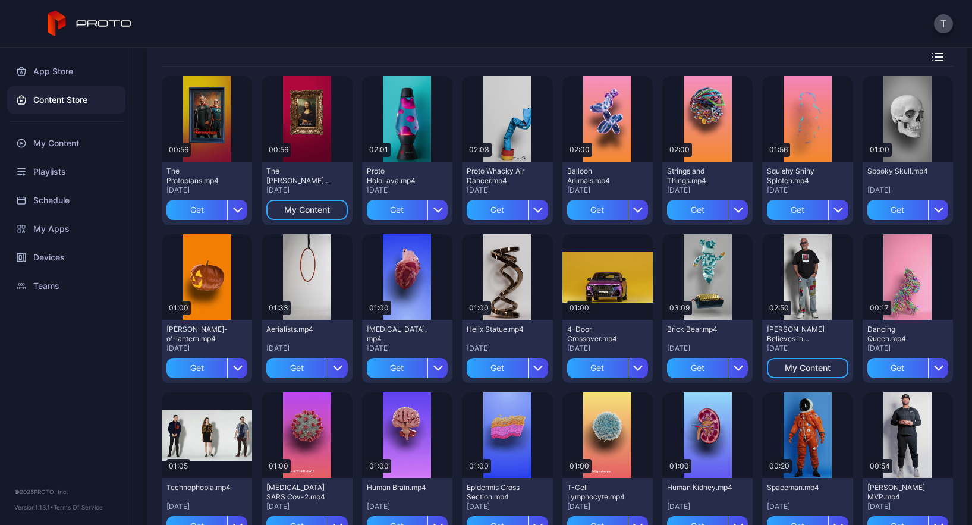
scroll to position [93, 0]
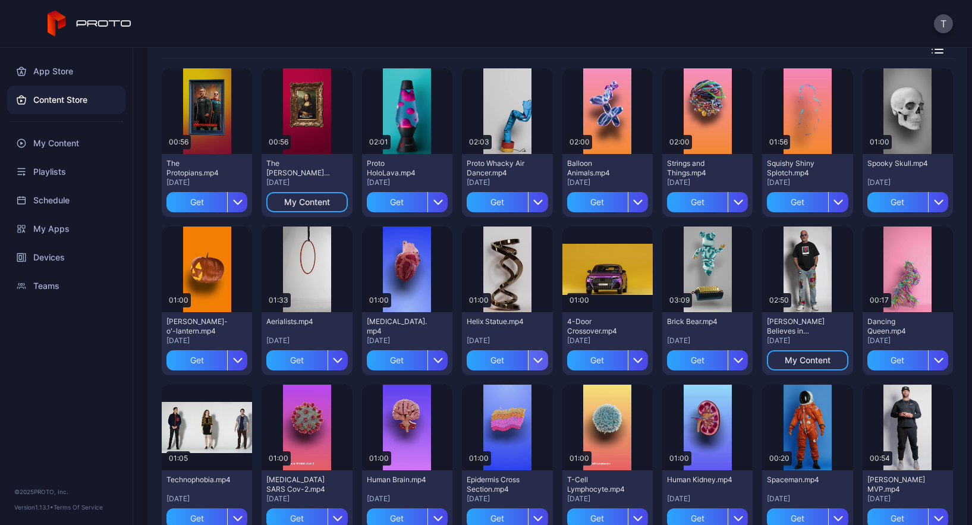
click at [534, 361] on icon "button" at bounding box center [538, 360] width 8 height 4
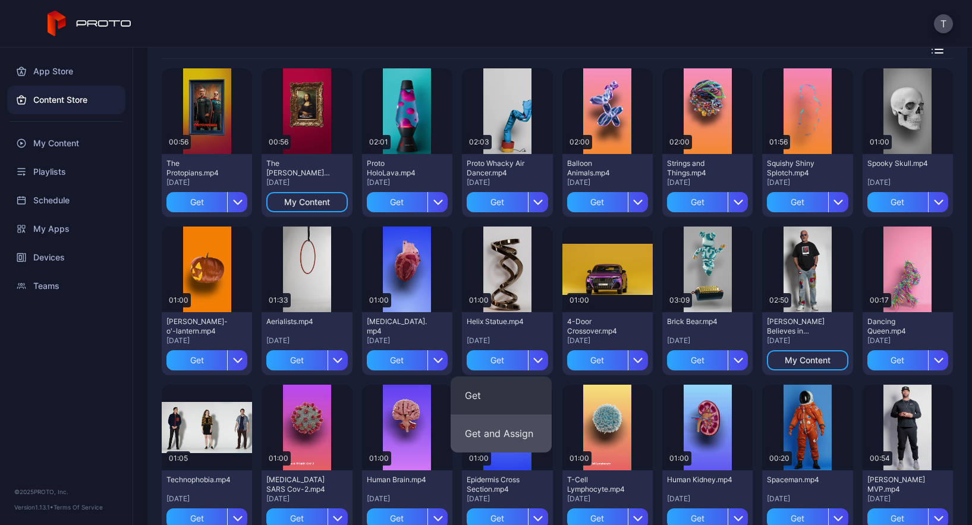
click at [495, 425] on button "Get and Assign" at bounding box center [501, 433] width 101 height 38
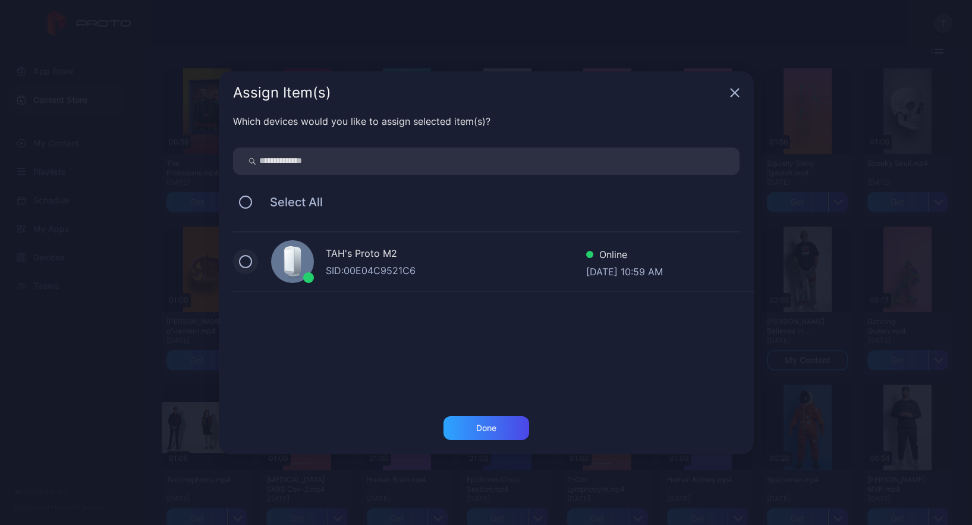
click at [250, 260] on button at bounding box center [245, 261] width 13 height 13
click at [462, 429] on div "Done" at bounding box center [487, 428] width 86 height 24
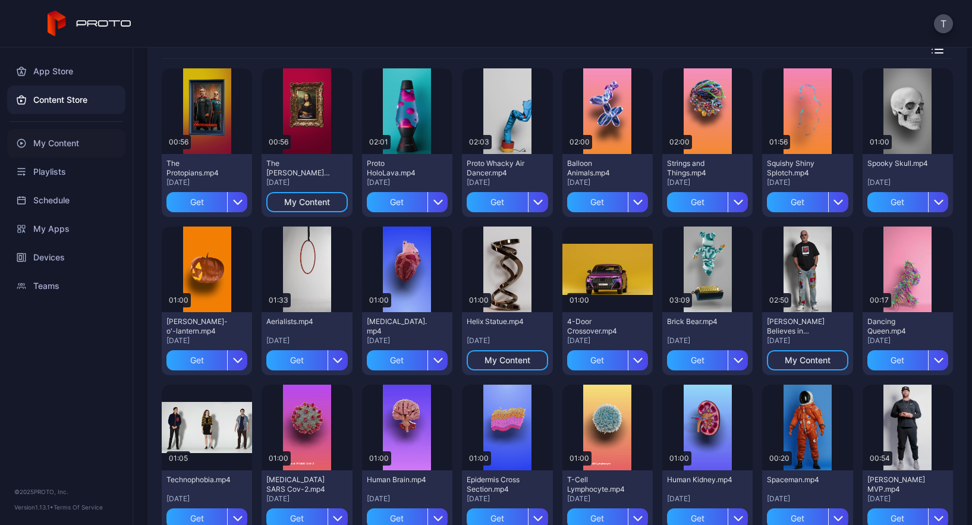
click at [70, 143] on div "My Content" at bounding box center [66, 143] width 118 height 29
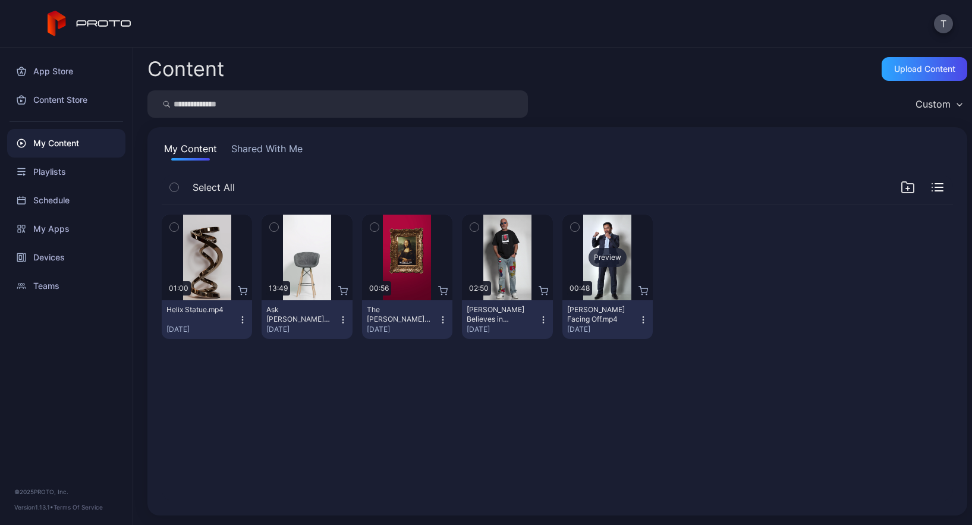
click at [585, 243] on div "Preview" at bounding box center [607, 258] width 90 height 86
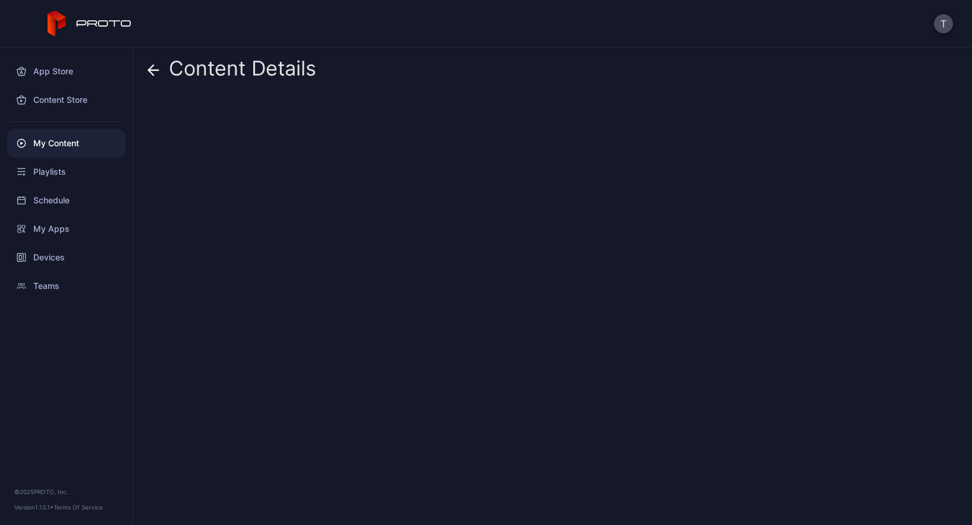
click at [585, 243] on div "Content Details" at bounding box center [552, 286] width 839 height 477
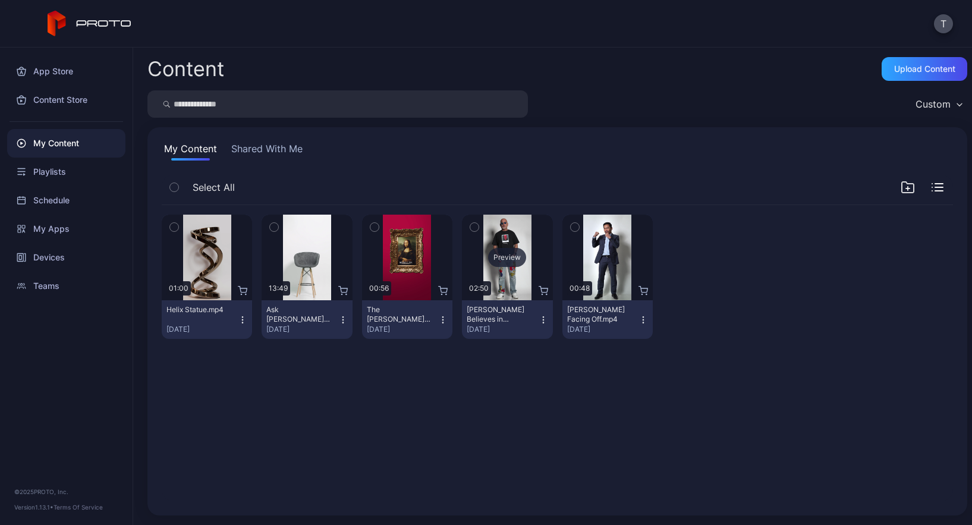
click at [511, 233] on div "Preview" at bounding box center [507, 258] width 90 height 86
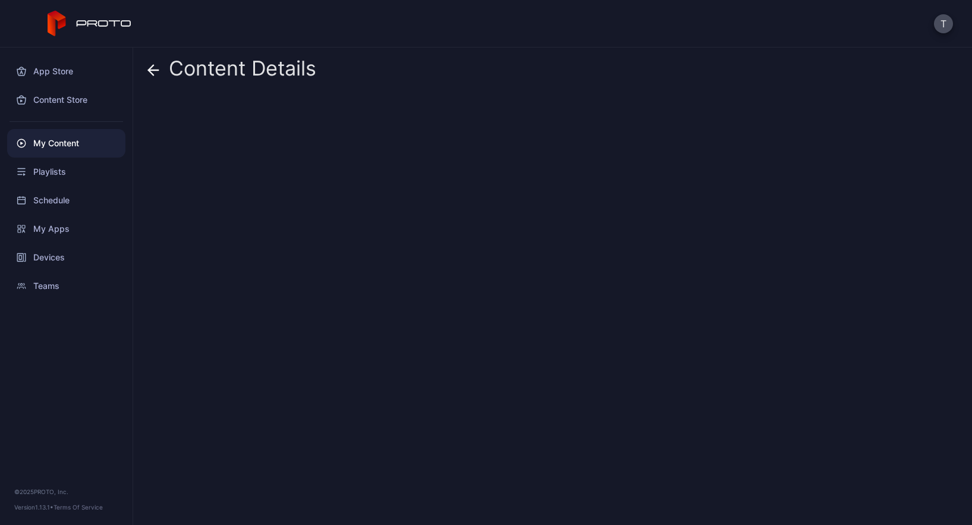
click at [511, 233] on div "Content Details" at bounding box center [552, 286] width 839 height 477
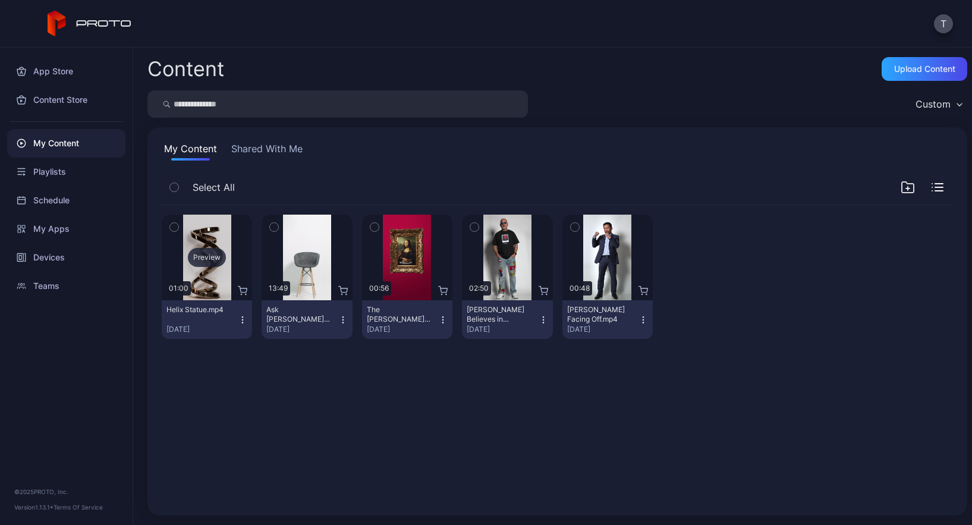
click at [228, 254] on div "Preview" at bounding box center [207, 258] width 90 height 86
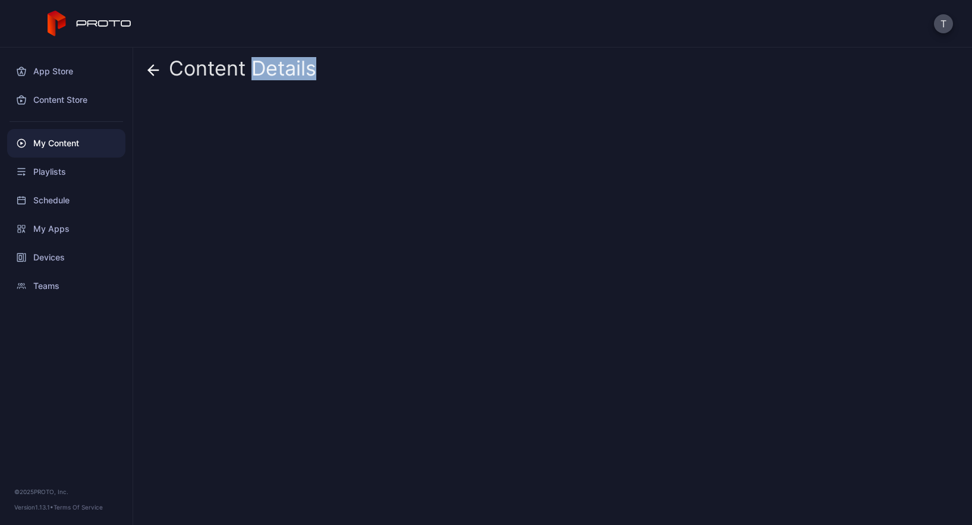
click at [228, 254] on div "Content Details" at bounding box center [552, 286] width 839 height 477
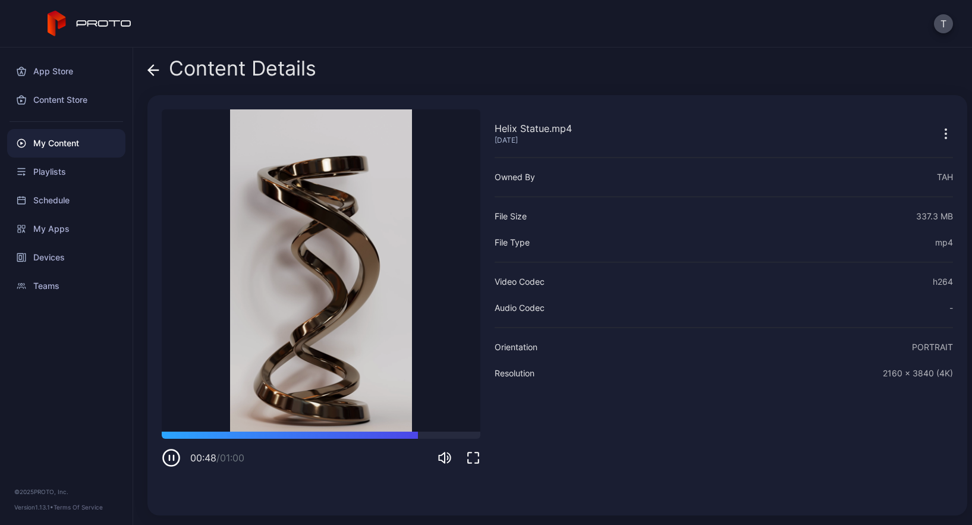
click at [149, 67] on icon at bounding box center [153, 70] width 12 height 12
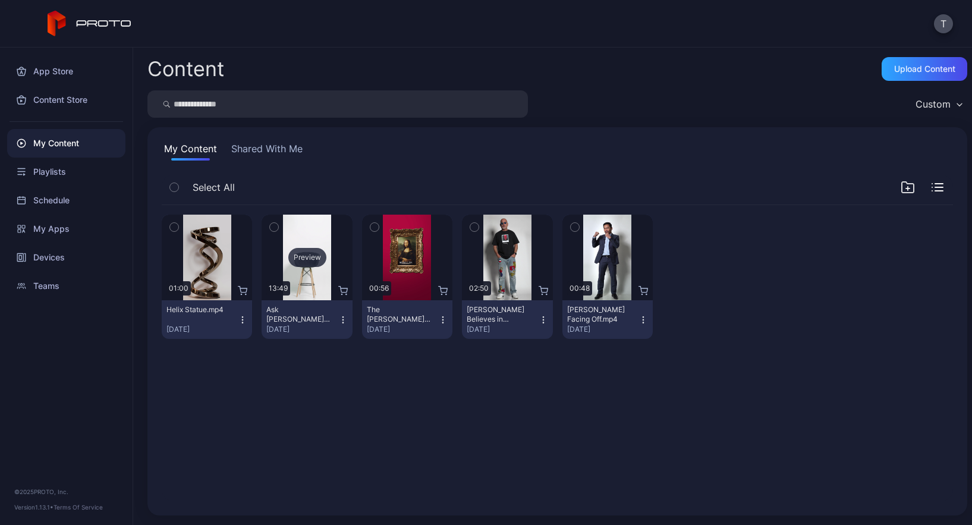
click at [291, 245] on div "Preview" at bounding box center [307, 258] width 90 height 86
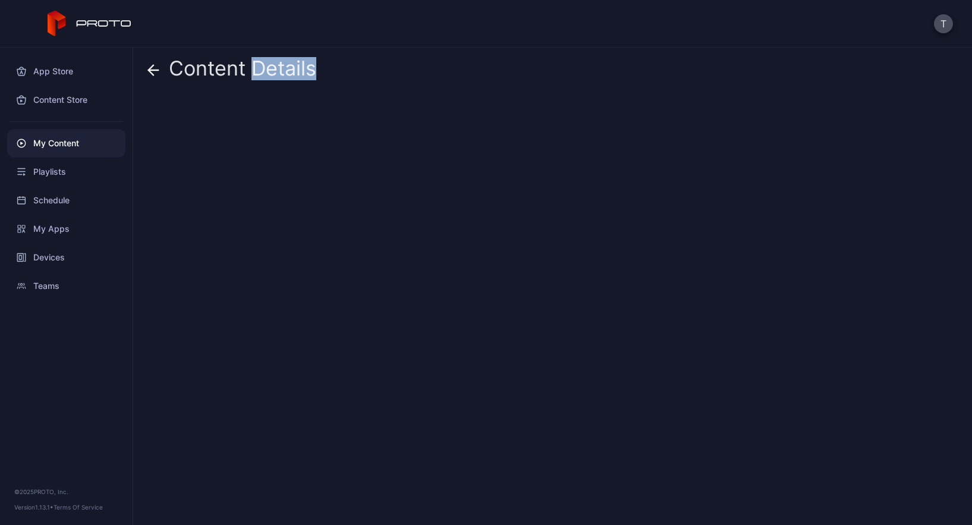
click at [291, 245] on div "Content Details" at bounding box center [552, 286] width 839 height 477
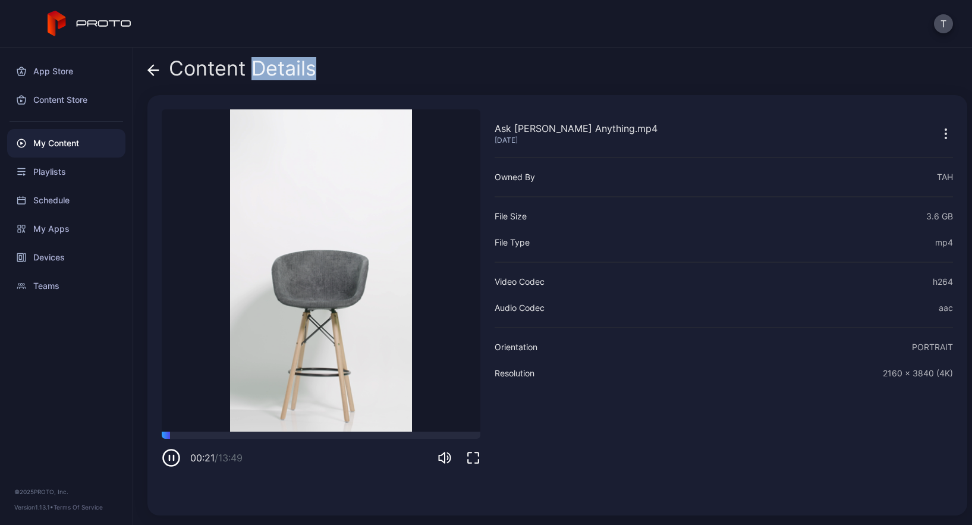
click at [175, 457] on icon "button" at bounding box center [171, 457] width 19 height 19
